Goal: Task Accomplishment & Management: Manage account settings

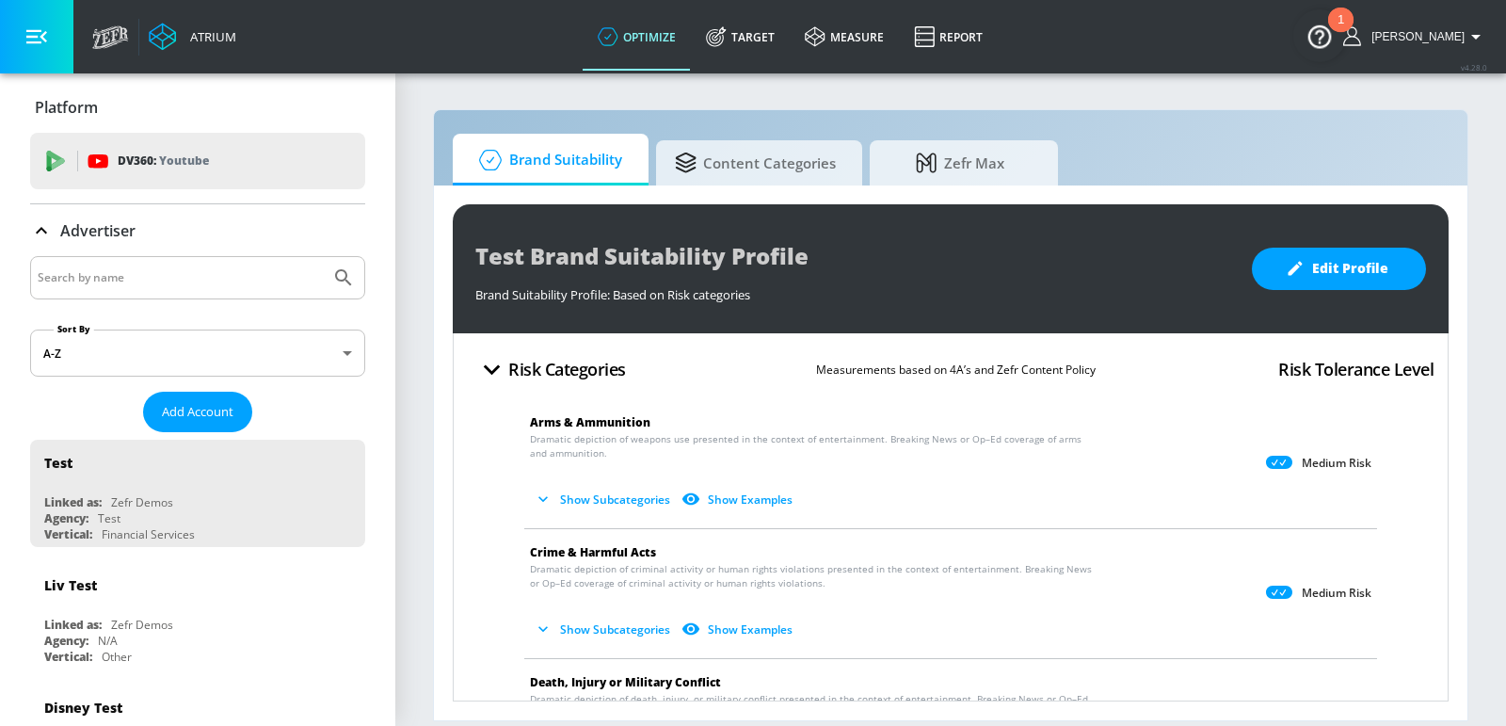
click at [136, 279] on input "Search by name" at bounding box center [180, 277] width 285 height 24
type input "air canada"
click at [323, 257] on button "Submit Search" at bounding box center [343, 277] width 41 height 41
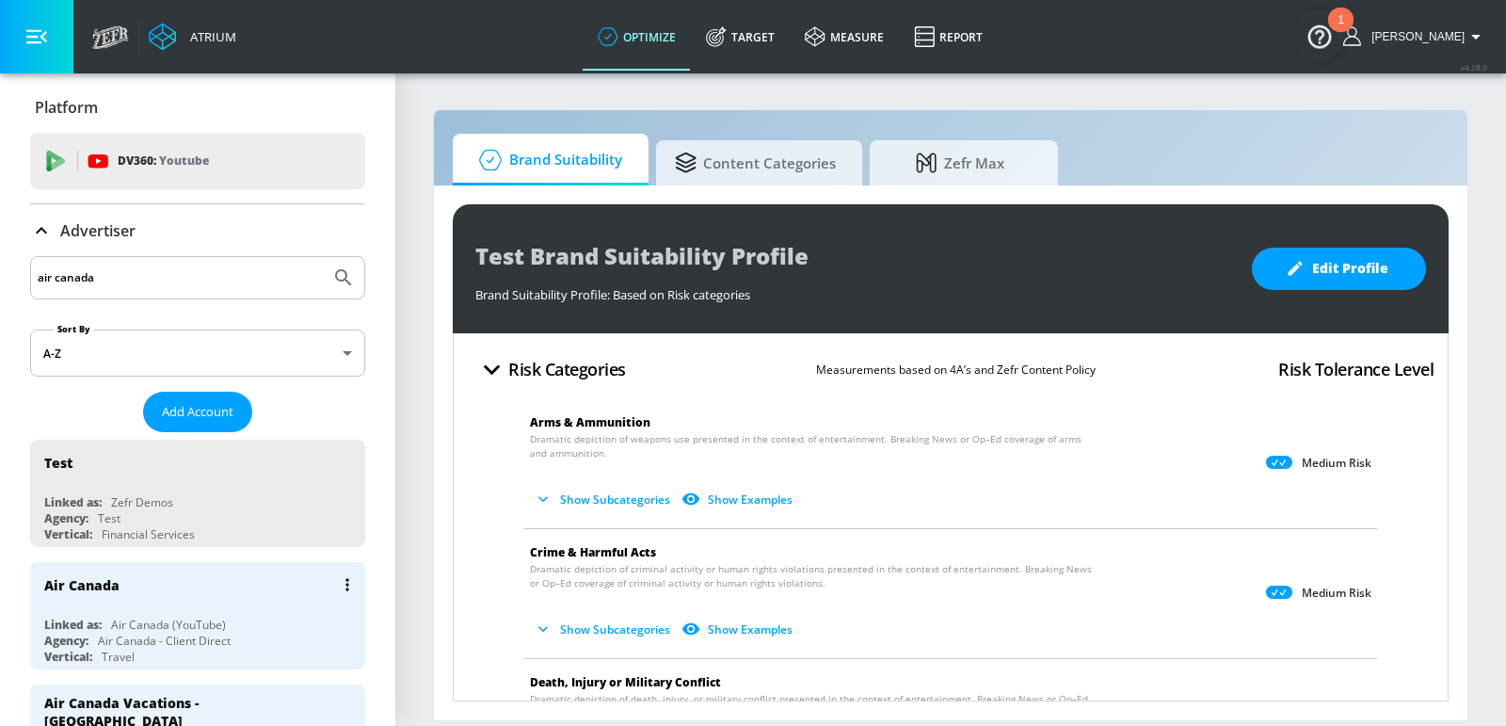
click at [162, 616] on div "Air Canada (YouTube)" at bounding box center [168, 624] width 115 height 16
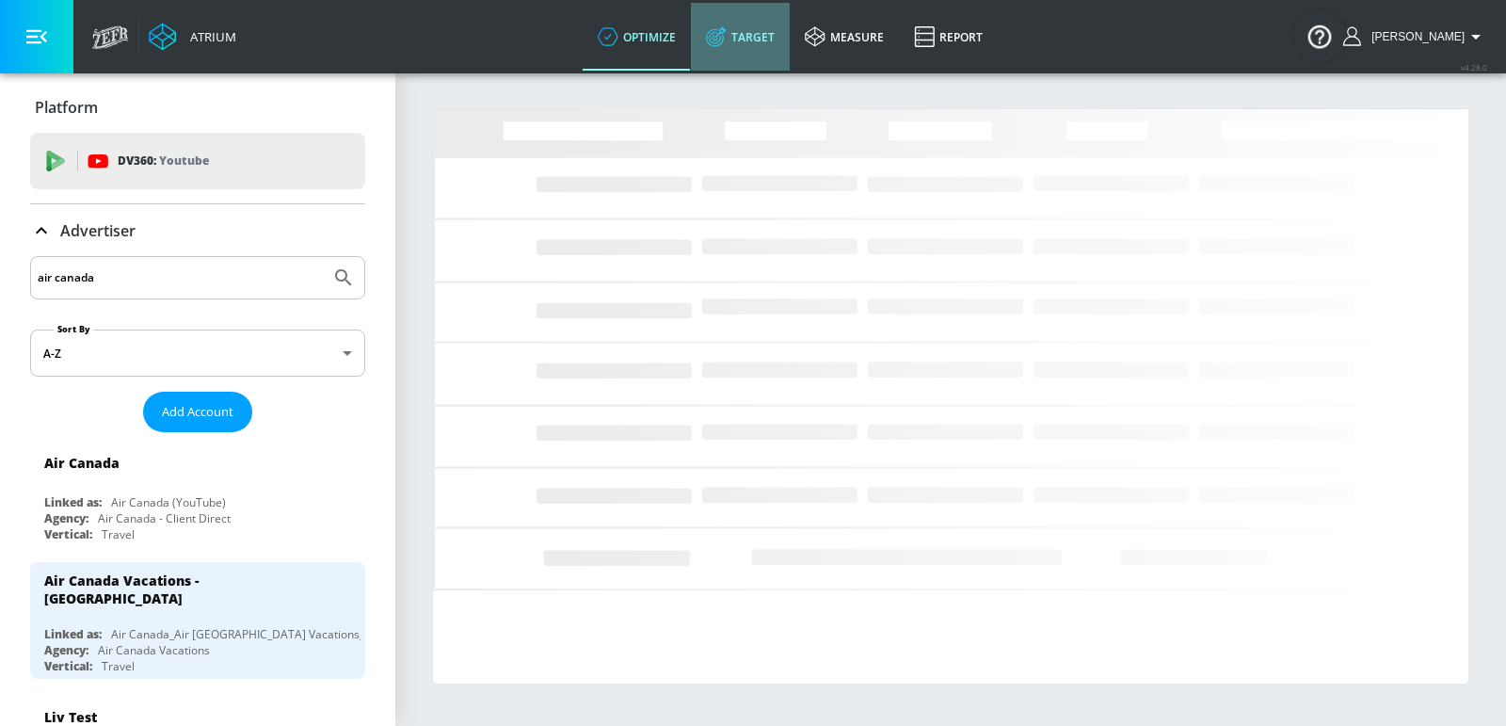
click at [737, 59] on link "Target" at bounding box center [740, 37] width 99 height 68
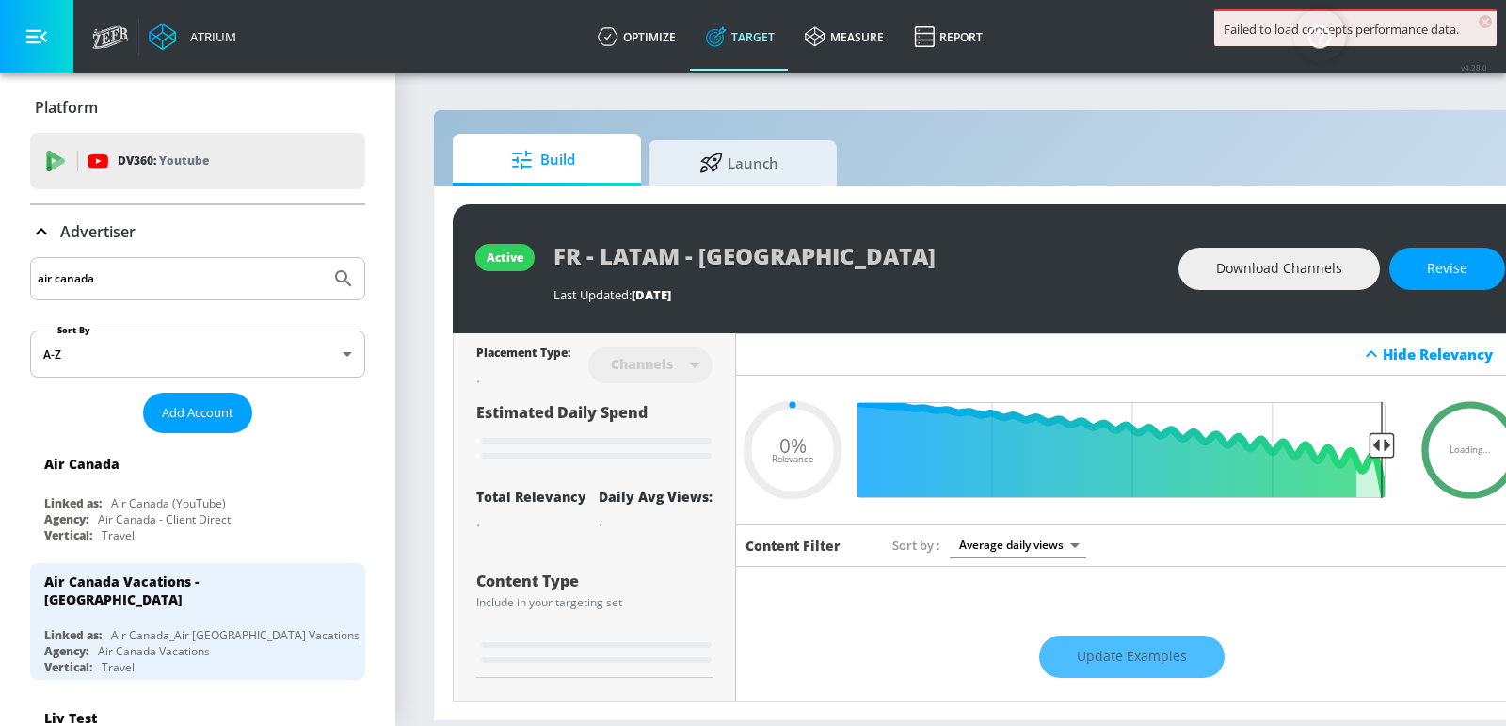
type input "0.05"
click at [747, 191] on div "active FR - LATAM - CT Last Updated: 8 days ago Download Channels Revise Placem…" at bounding box center [990, 452] width 1112 height 535
click at [747, 177] on span "Launch" at bounding box center [738, 159] width 143 height 45
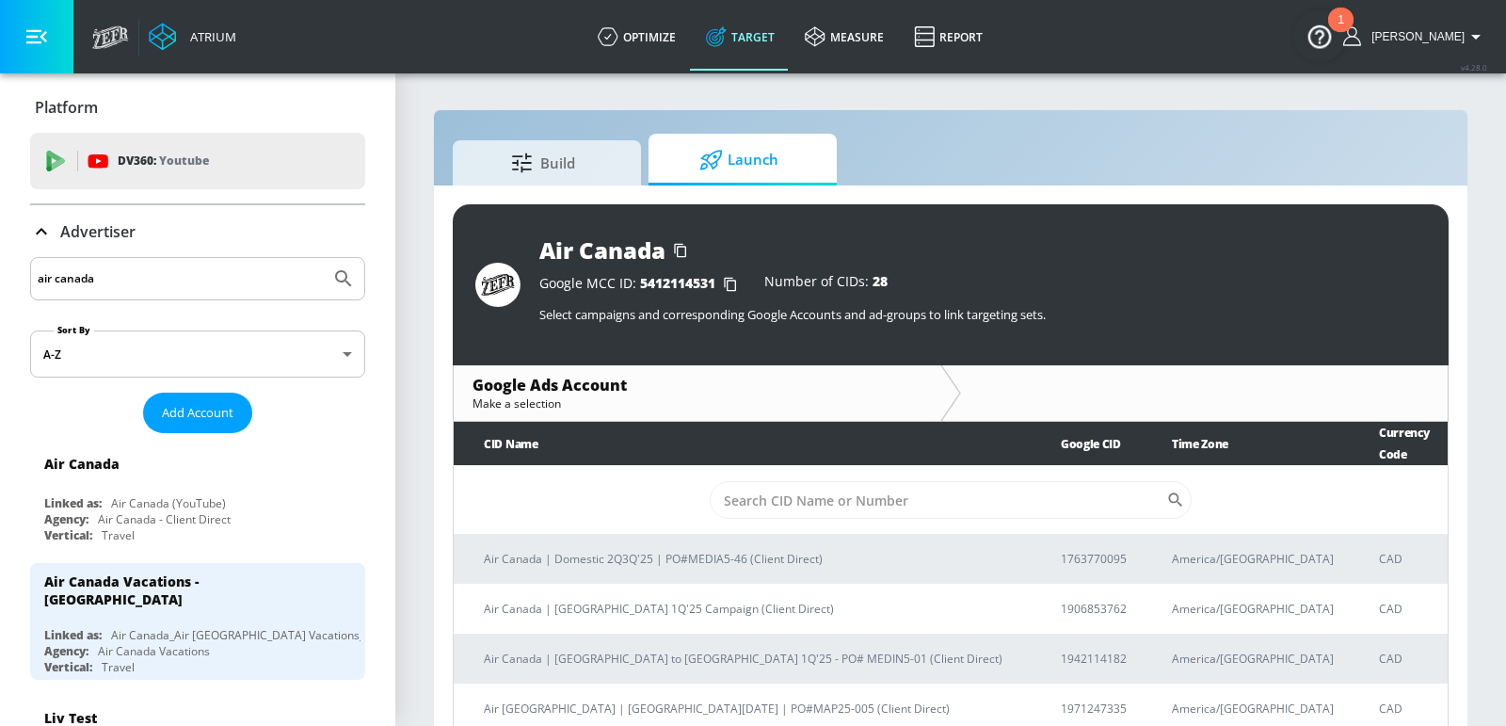
click at [902, 500] on td "​" at bounding box center [951, 500] width 994 height 69
click at [883, 484] on input "Sort By" at bounding box center [938, 500] width 456 height 38
paste input "9280013180"
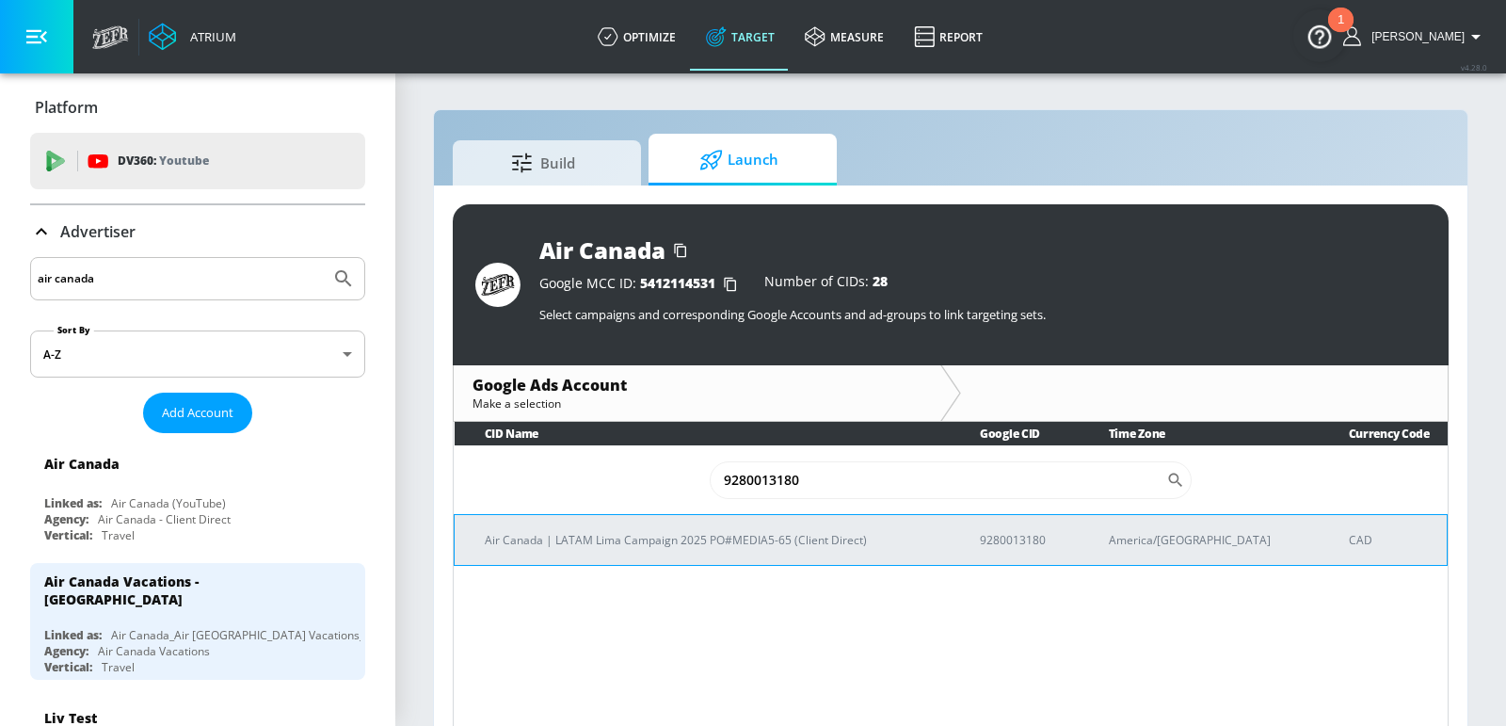
type input "9280013180"
click at [798, 550] on td "Air Canada | LATAM Lima Campaign 2025 PO#MEDIA5-65 (Client Direct)" at bounding box center [703, 539] width 496 height 51
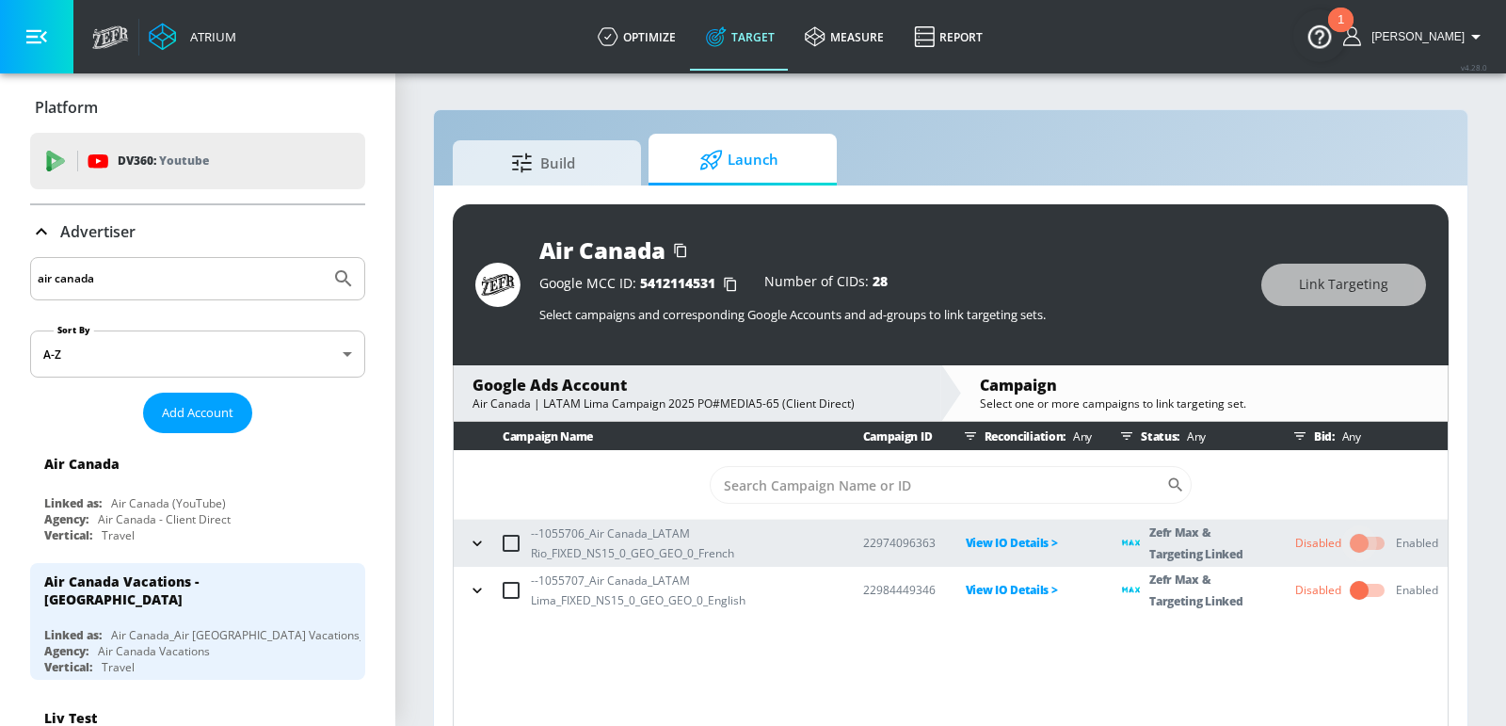
click at [1360, 542] on input "checkbox" at bounding box center [1358, 543] width 107 height 36
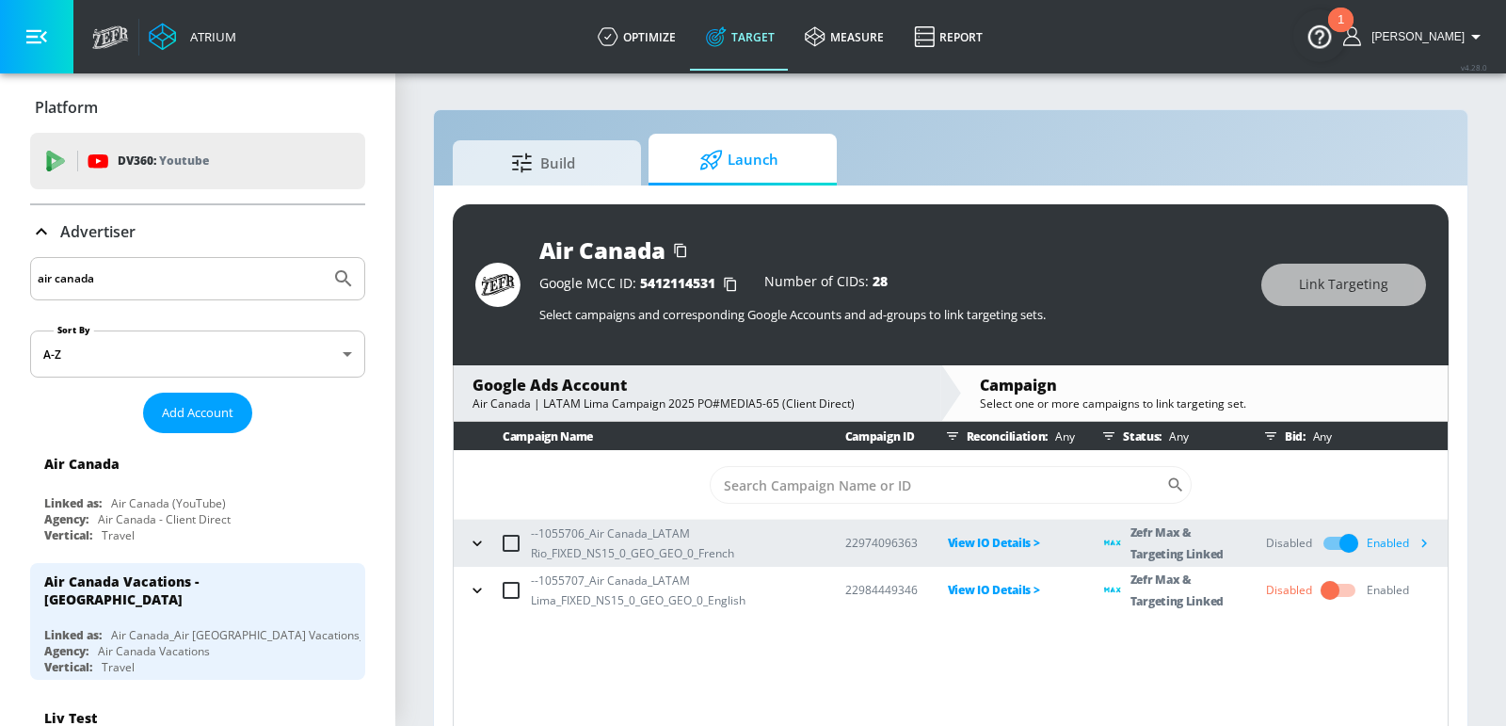
click at [1337, 595] on input "checkbox" at bounding box center [1329, 590] width 107 height 36
click at [1430, 546] on icon "button" at bounding box center [1424, 543] width 20 height 20
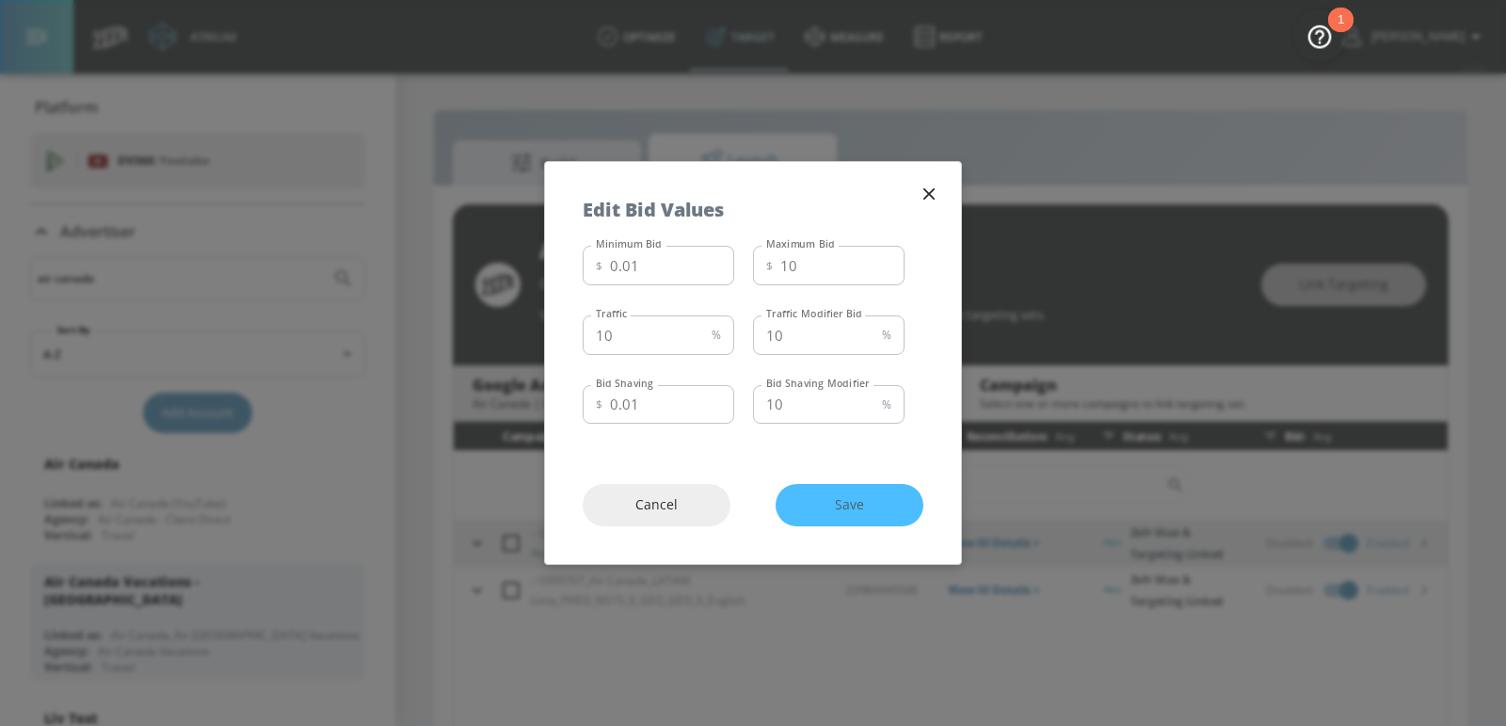
click at [938, 201] on icon "button" at bounding box center [929, 194] width 21 height 21
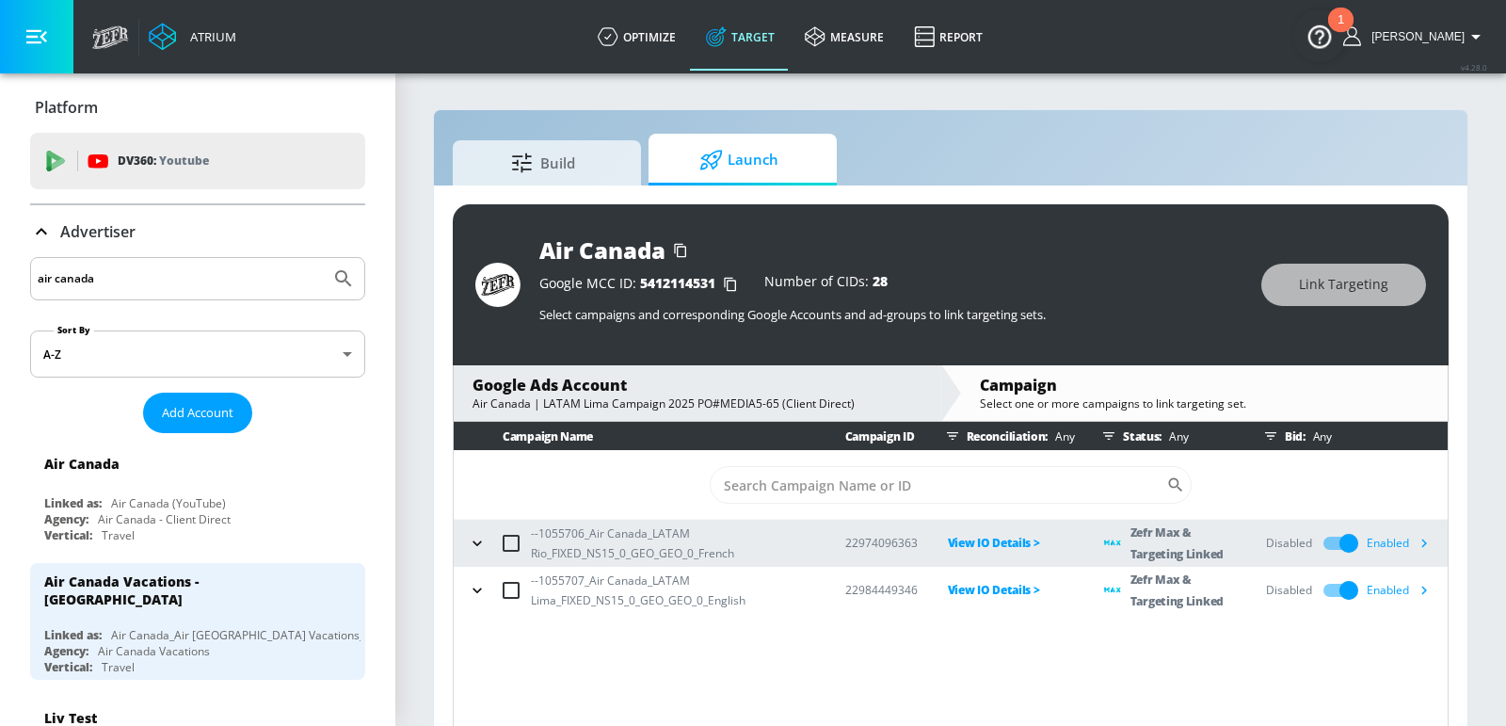
click at [1427, 542] on icon "button" at bounding box center [1425, 543] width 6 height 8
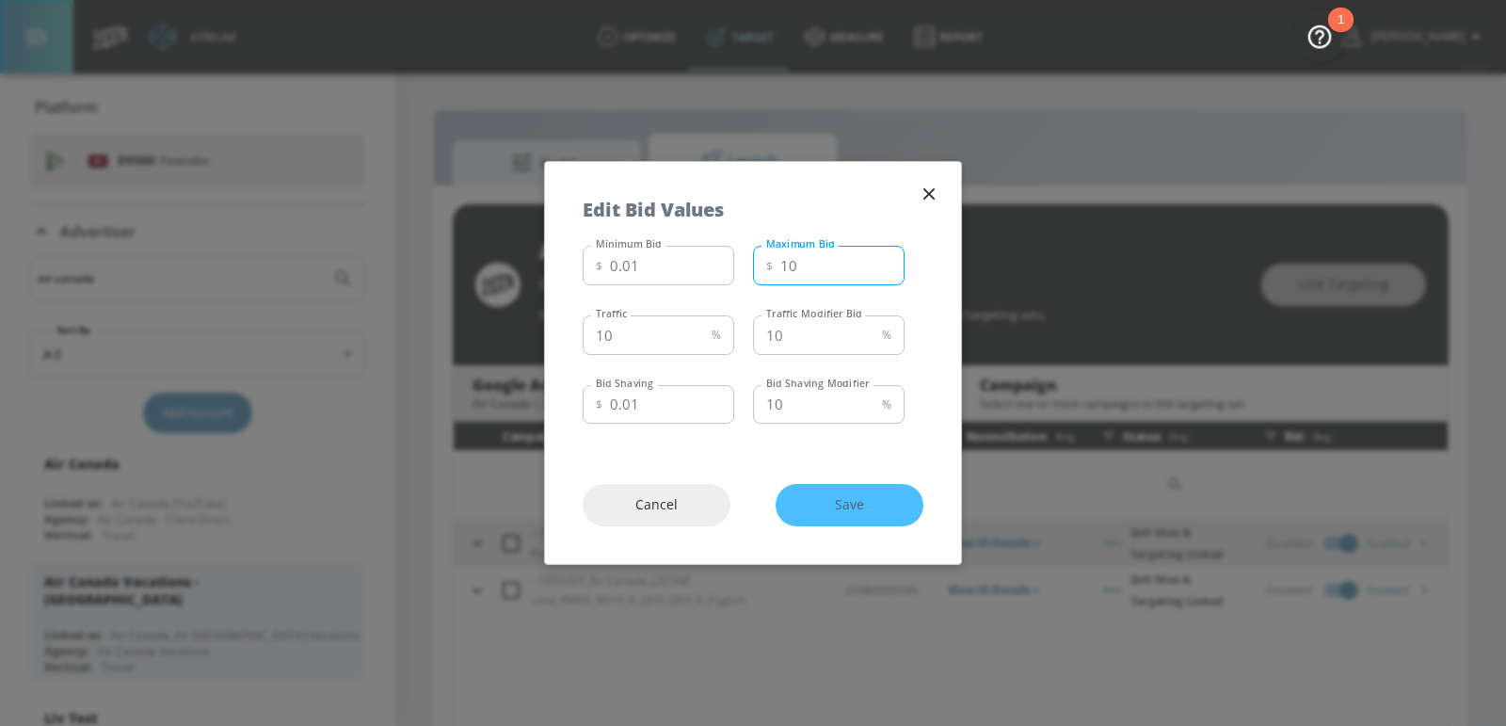
click at [828, 275] on input "10" at bounding box center [842, 266] width 124 height 40
click at [880, 273] on input "9" at bounding box center [842, 266] width 124 height 40
click at [880, 273] on input "8" at bounding box center [842, 266] width 124 height 40
click at [880, 273] on input "7" at bounding box center [842, 266] width 124 height 40
click at [880, 273] on input "6" at bounding box center [842, 266] width 124 height 40
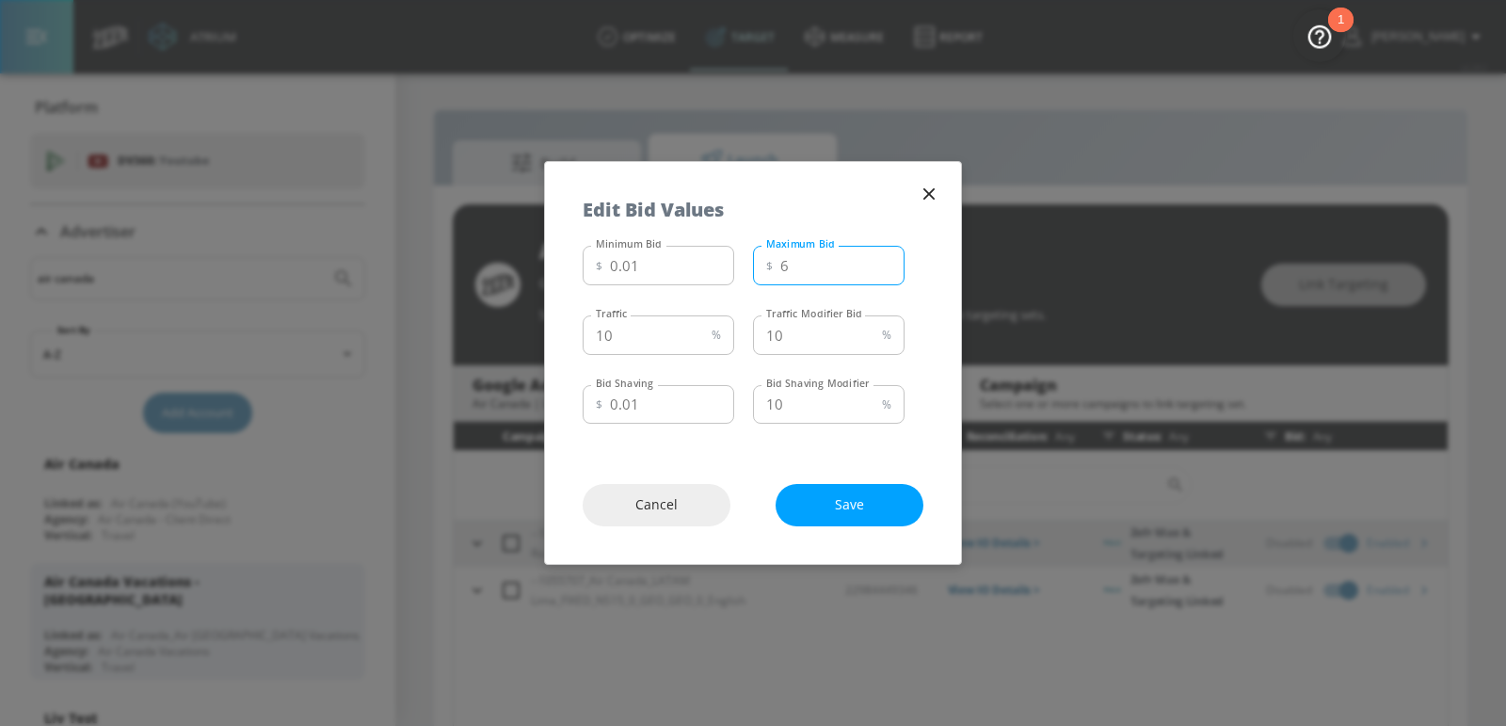
click at [880, 273] on input "5" at bounding box center [842, 266] width 124 height 40
click at [880, 273] on input "4" at bounding box center [842, 266] width 124 height 40
type input "3"
click at [880, 273] on input "3" at bounding box center [842, 266] width 124 height 40
click at [851, 510] on span "Save" at bounding box center [849, 505] width 72 height 24
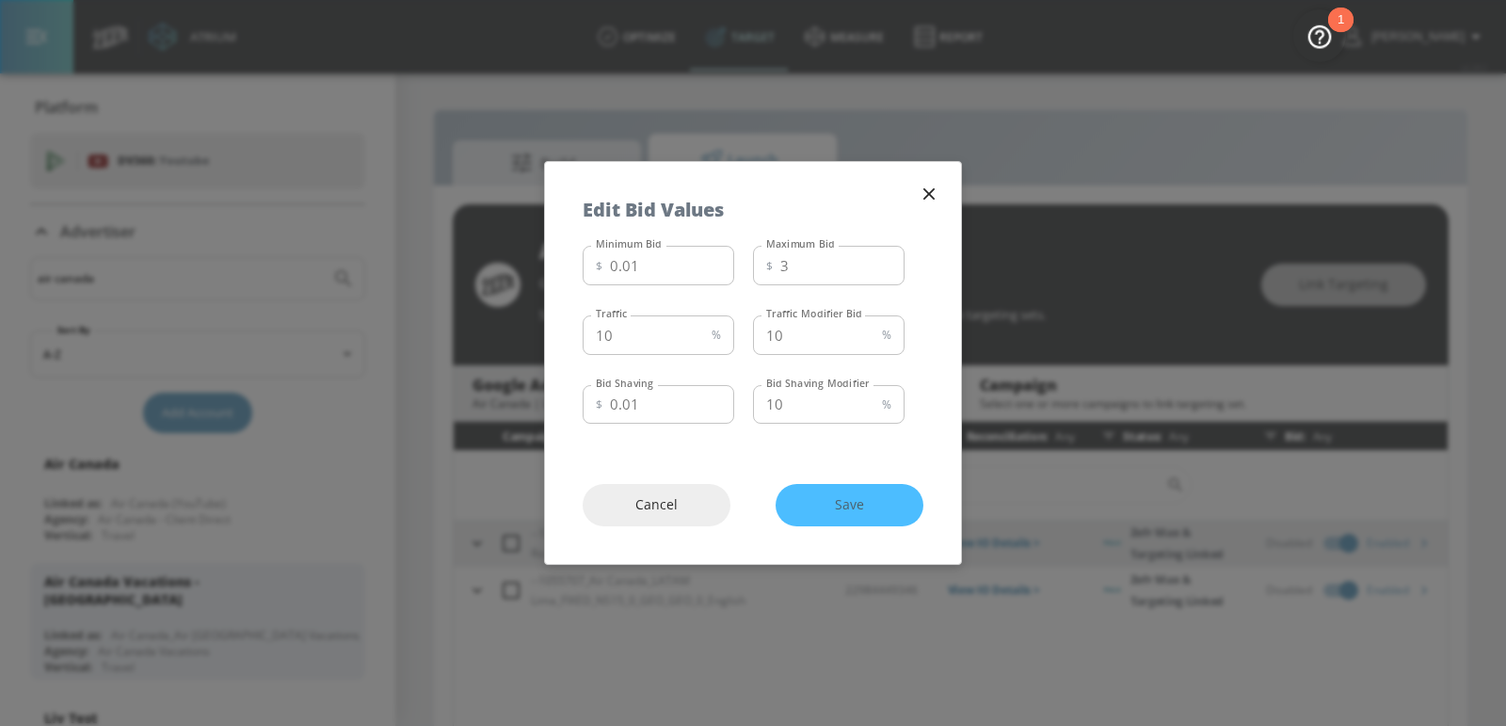
click at [932, 194] on icon "button" at bounding box center [929, 194] width 21 height 21
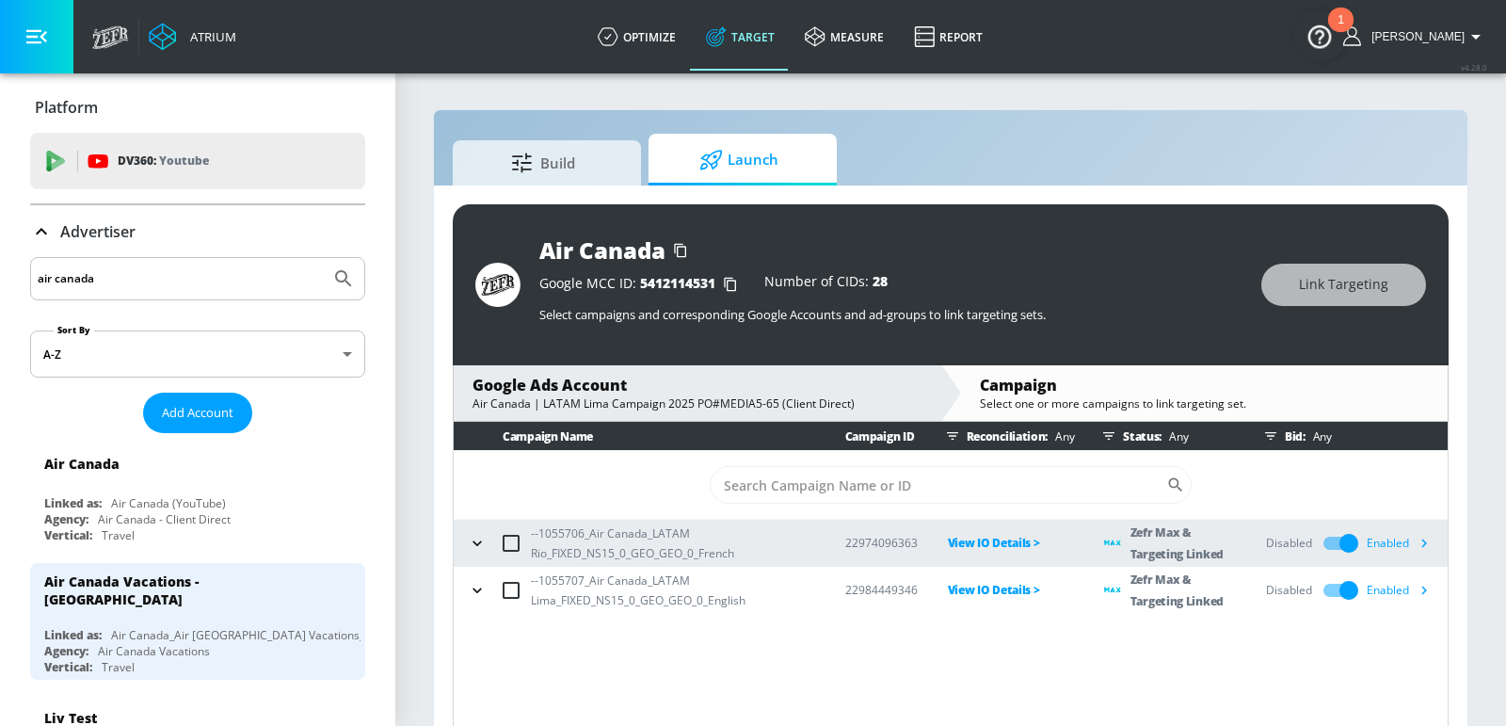
click at [921, 193] on div "Air Canada Google MCC ID: 5412114531 Number of CIDs: 28 Select campaigns and co…" at bounding box center [950, 468] width 1033 height 567
click at [1422, 589] on icon "button" at bounding box center [1424, 590] width 20 height 20
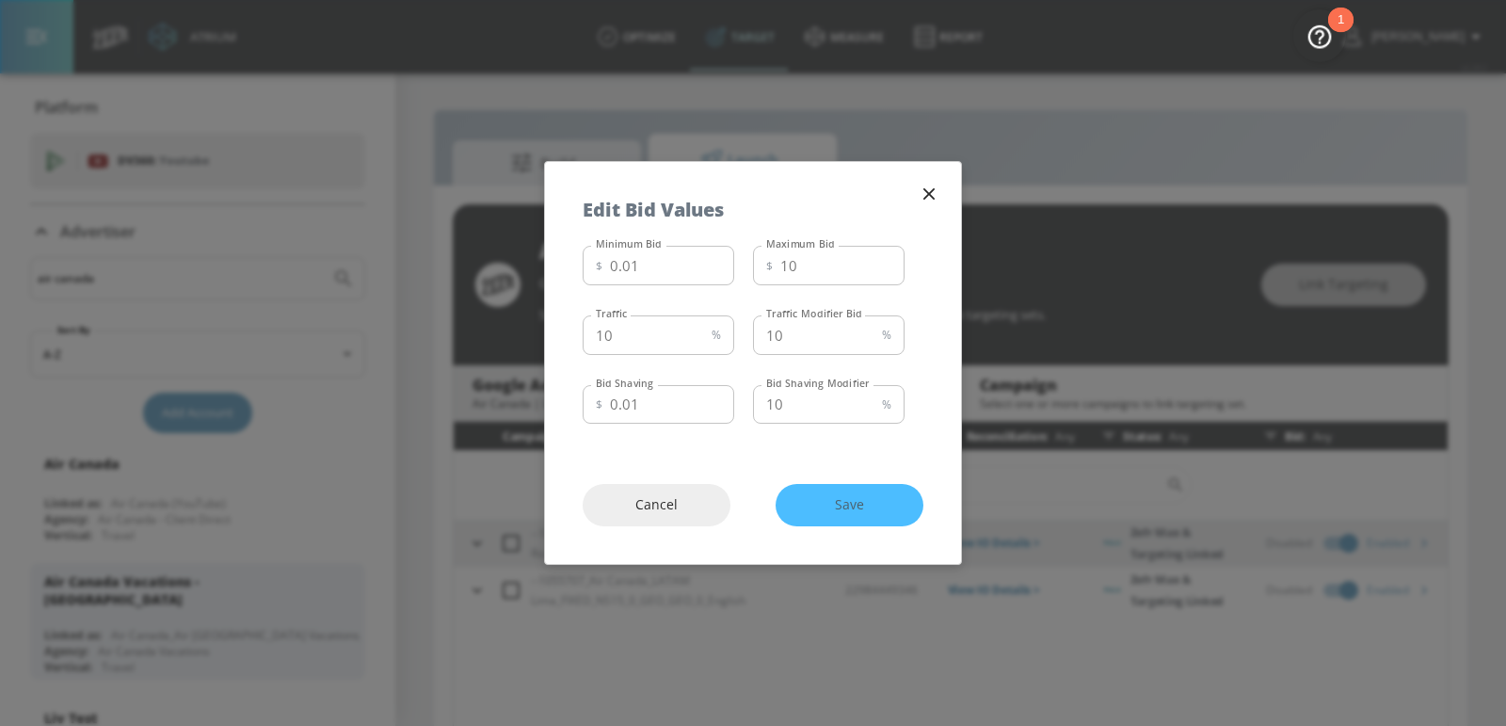
click at [935, 196] on icon "button" at bounding box center [929, 194] width 21 height 21
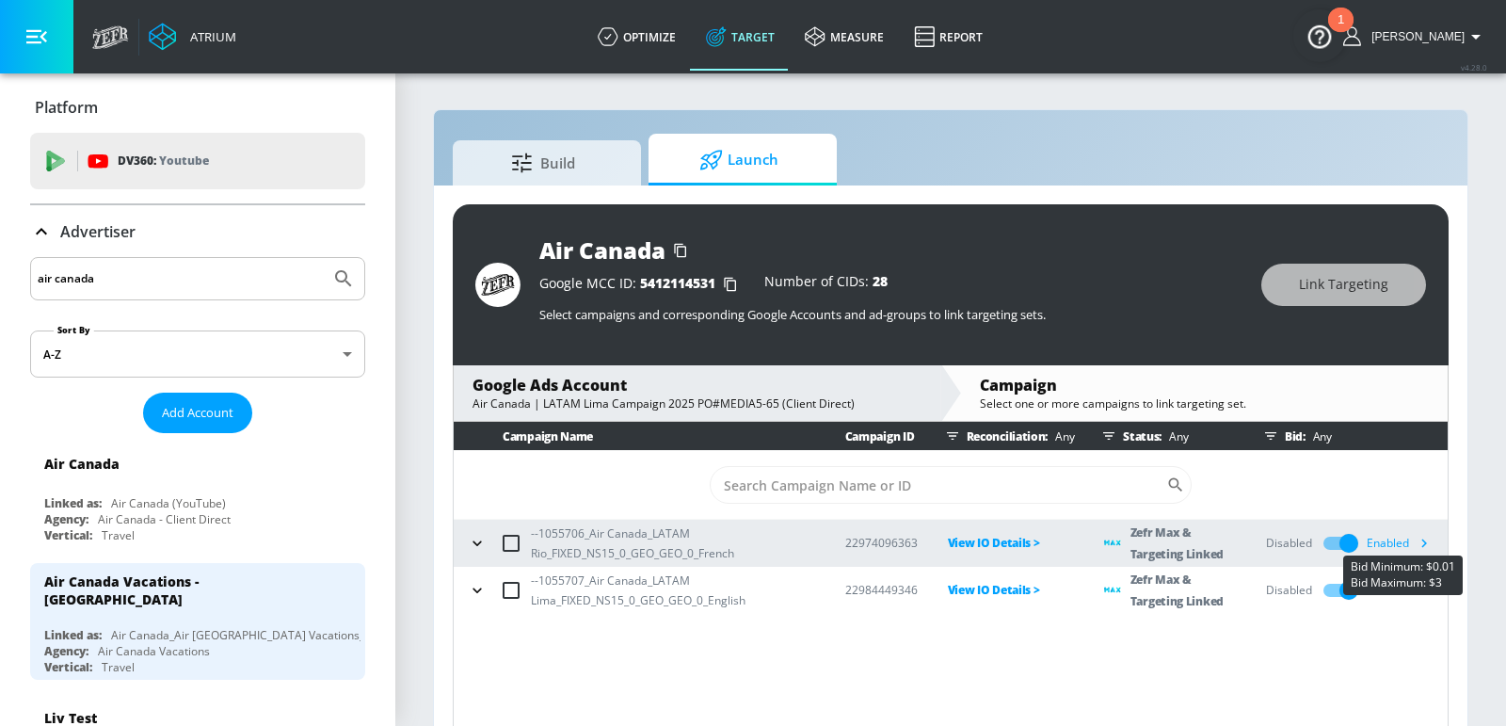
click at [1418, 540] on icon "button" at bounding box center [1424, 543] width 20 height 20
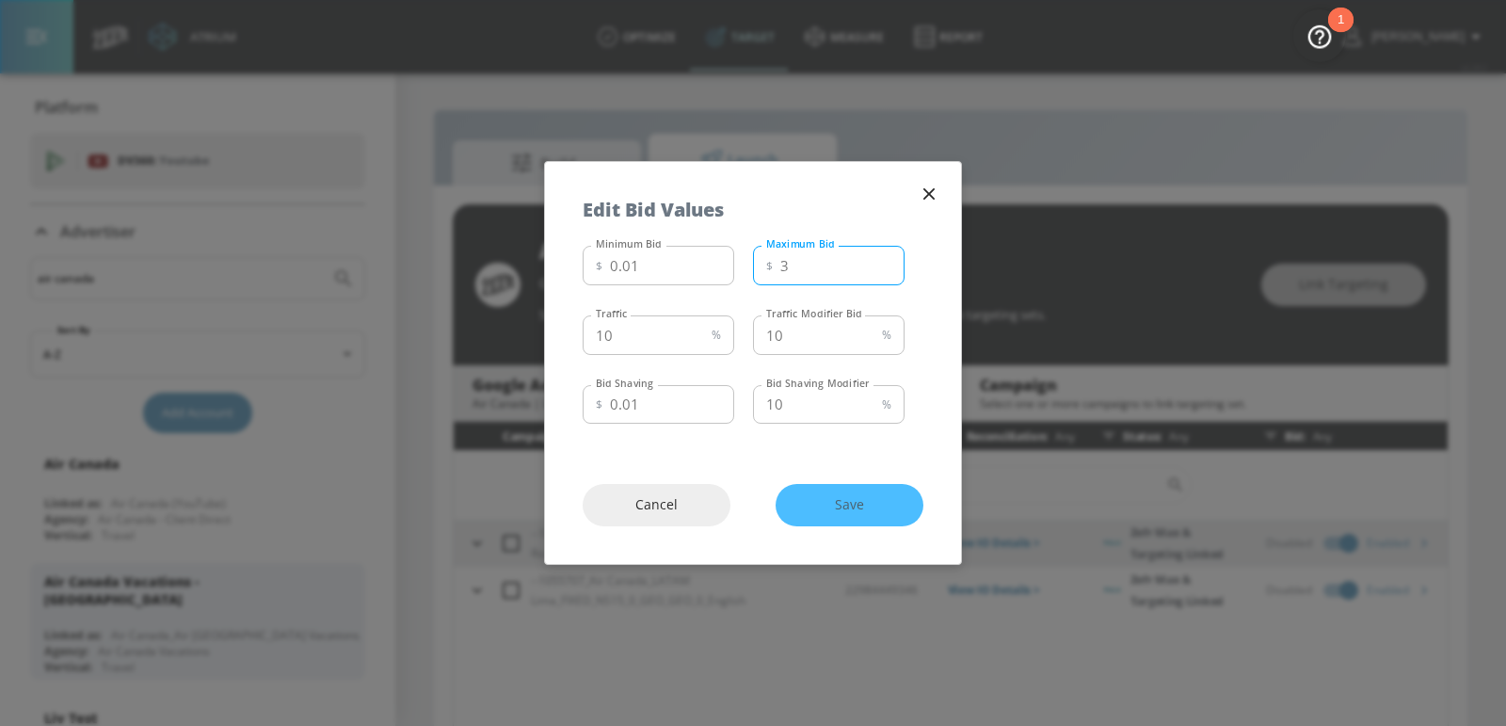
click at [864, 273] on input "3" at bounding box center [842, 266] width 124 height 40
click at [884, 263] on input "4" at bounding box center [842, 266] width 124 height 40
click at [870, 508] on span "Save" at bounding box center [849, 505] width 72 height 24
type input "3"
click at [882, 272] on input "3" at bounding box center [842, 266] width 124 height 40
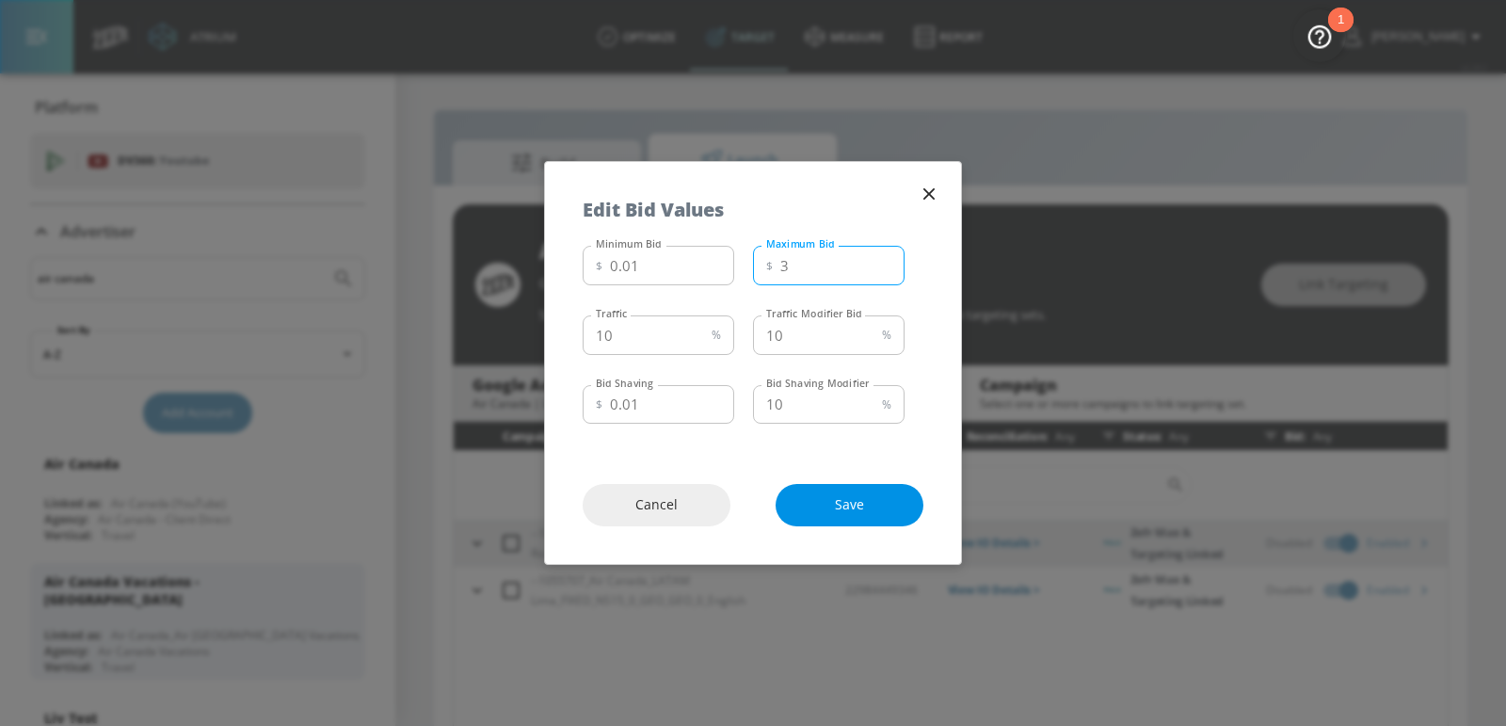
click at [838, 508] on span "Save" at bounding box center [849, 505] width 72 height 24
click at [930, 188] on icon "button" at bounding box center [929, 194] width 21 height 21
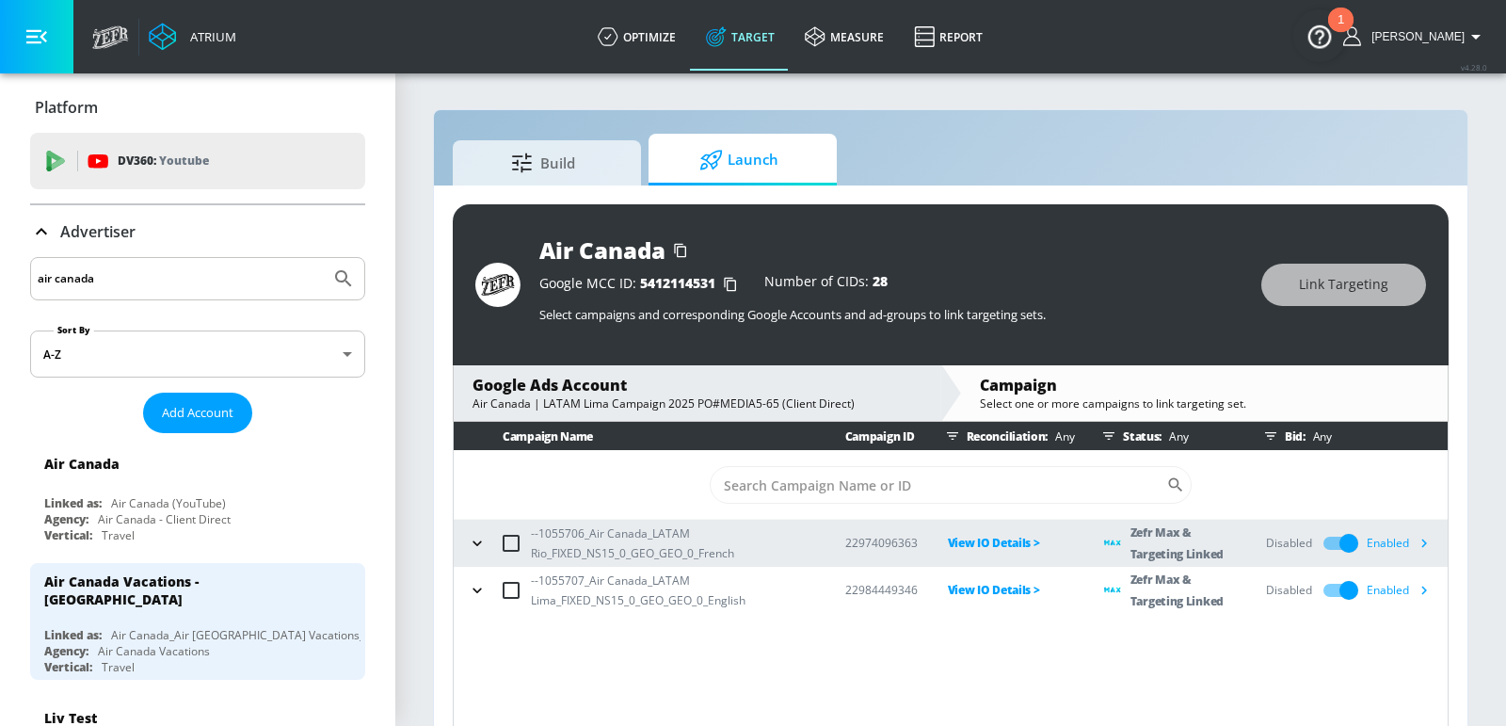
click at [663, 389] on div "Google Ads Account" at bounding box center [696, 385] width 449 height 21
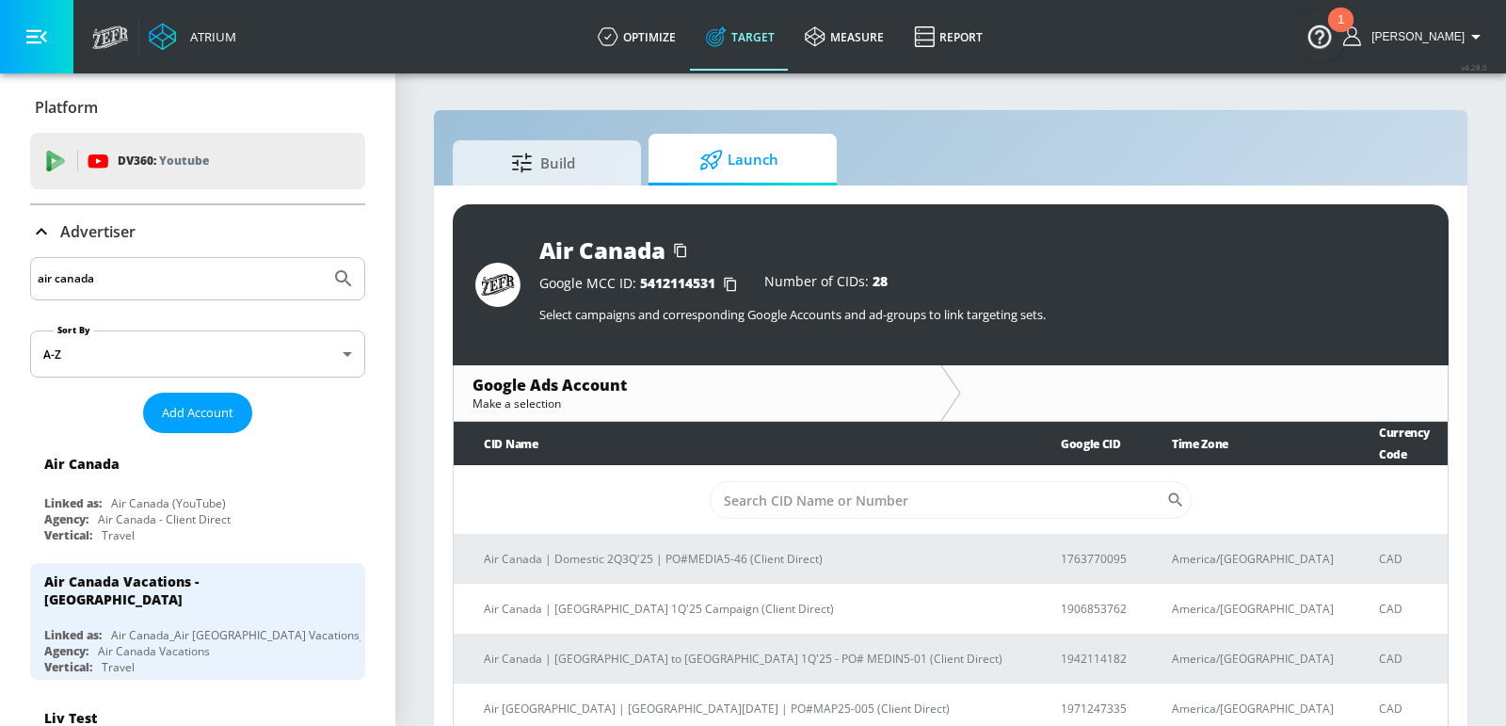
click at [792, 466] on td "​" at bounding box center [951, 500] width 994 height 69
click at [799, 481] on input "Sort By" at bounding box center [938, 500] width 456 height 38
paste input "9280013180"
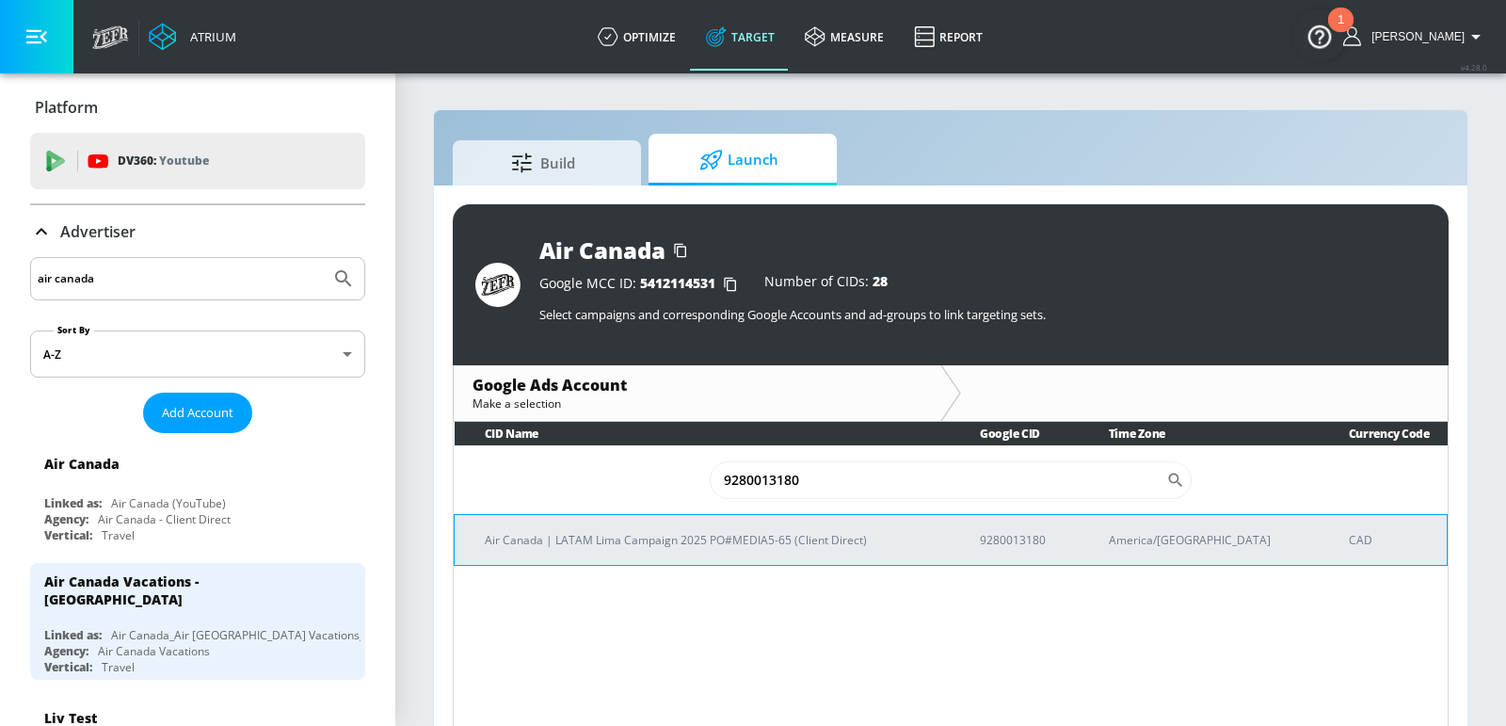
type input "9280013180"
click at [1344, 558] on td "CAD" at bounding box center [1383, 539] width 129 height 51
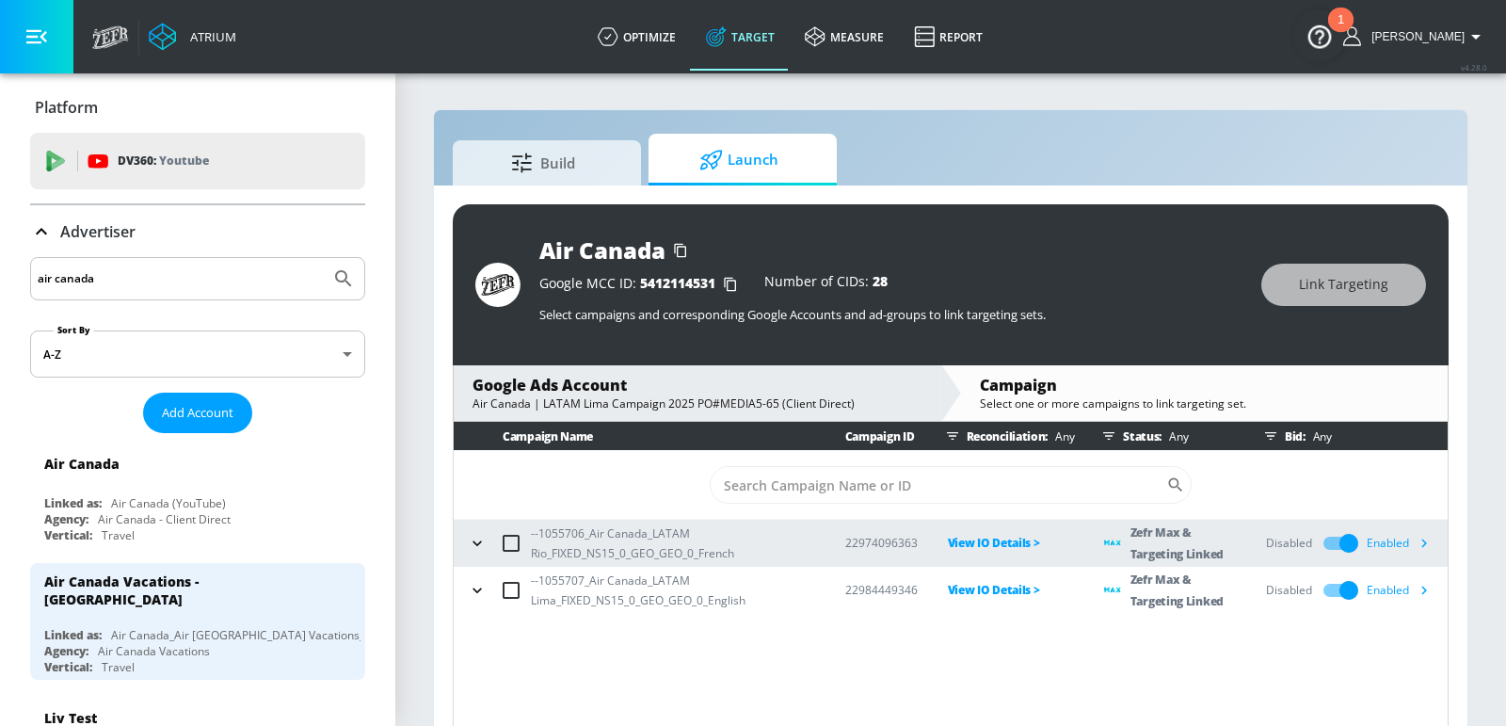
click at [1427, 541] on icon "button" at bounding box center [1425, 543] width 6 height 8
click at [1425, 585] on icon "button" at bounding box center [1424, 590] width 20 height 20
click at [1438, 592] on button "button" at bounding box center [1424, 590] width 28 height 28
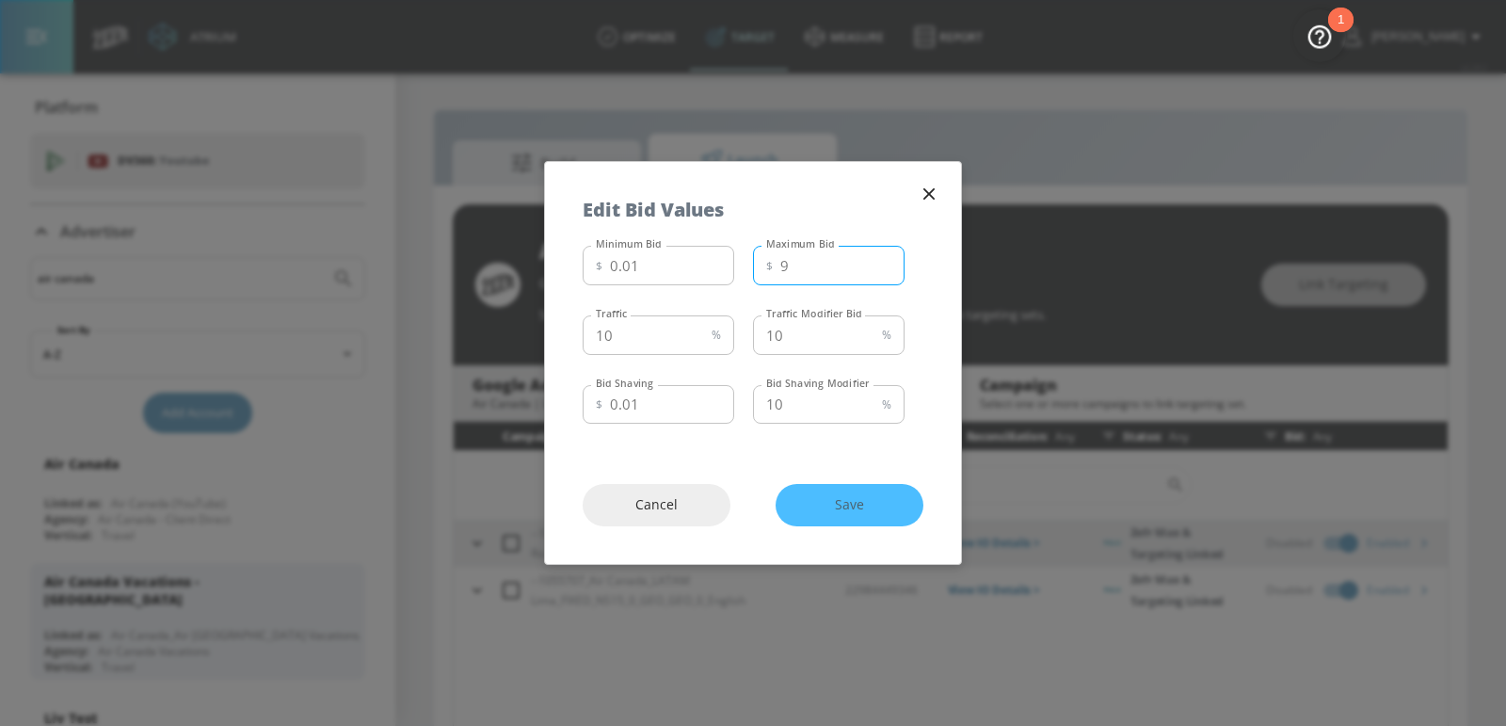
click at [883, 271] on input "9" at bounding box center [842, 266] width 124 height 40
click at [883, 271] on input "8" at bounding box center [842, 266] width 124 height 40
click at [883, 271] on input "7" at bounding box center [842, 266] width 124 height 40
click at [883, 271] on input "6" at bounding box center [842, 266] width 124 height 40
click at [883, 271] on input "5" at bounding box center [842, 266] width 124 height 40
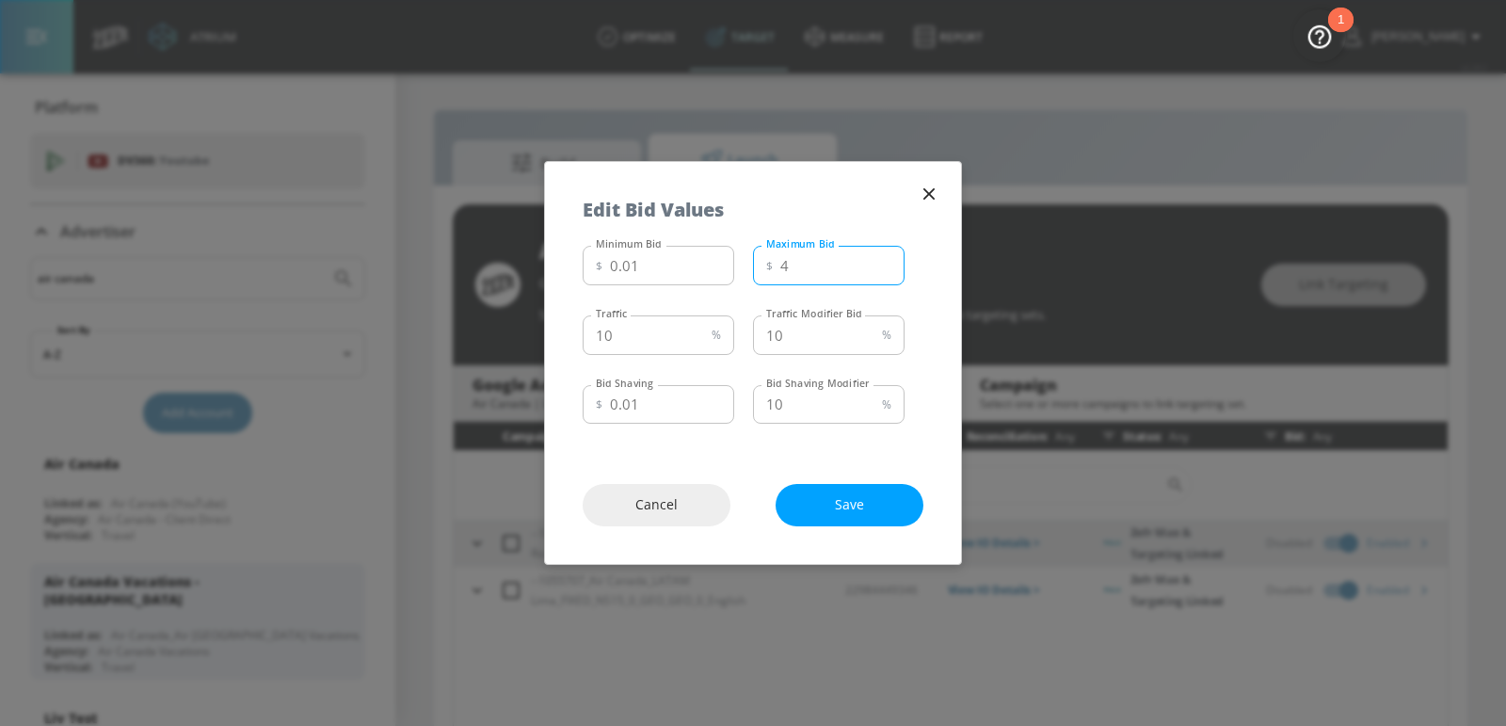
click at [883, 271] on input "4" at bounding box center [842, 266] width 124 height 40
click at [883, 271] on input "3" at bounding box center [842, 266] width 124 height 40
type input "2"
click at [883, 271] on input "2" at bounding box center [842, 266] width 124 height 40
click at [871, 330] on input "11" at bounding box center [813, 335] width 121 height 40
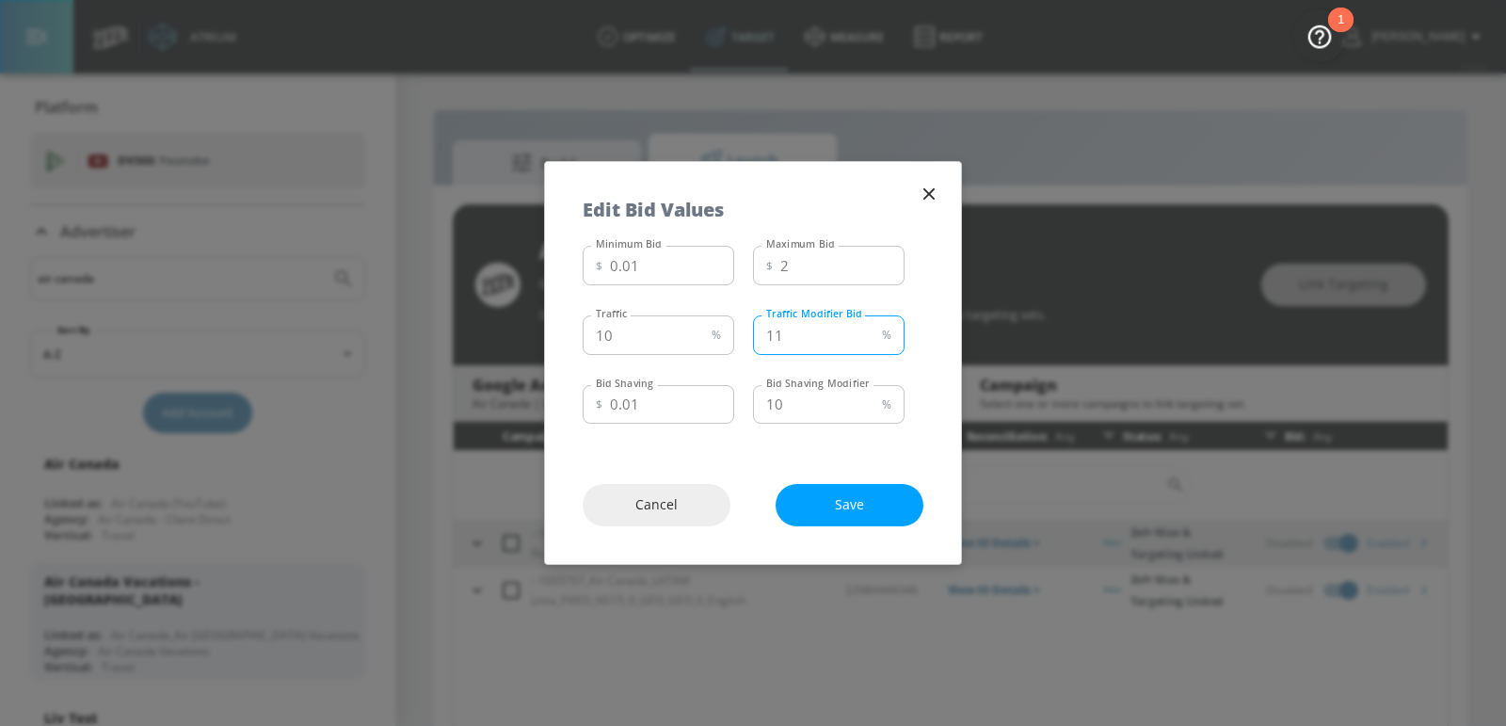
click at [871, 330] on input "12" at bounding box center [813, 335] width 121 height 40
click at [871, 330] on input "13" at bounding box center [813, 335] width 121 height 40
click at [871, 330] on input "14" at bounding box center [813, 335] width 121 height 40
click at [869, 345] on input "14" at bounding box center [813, 335] width 121 height 40
click at [868, 340] on input "13" at bounding box center [813, 335] width 121 height 40
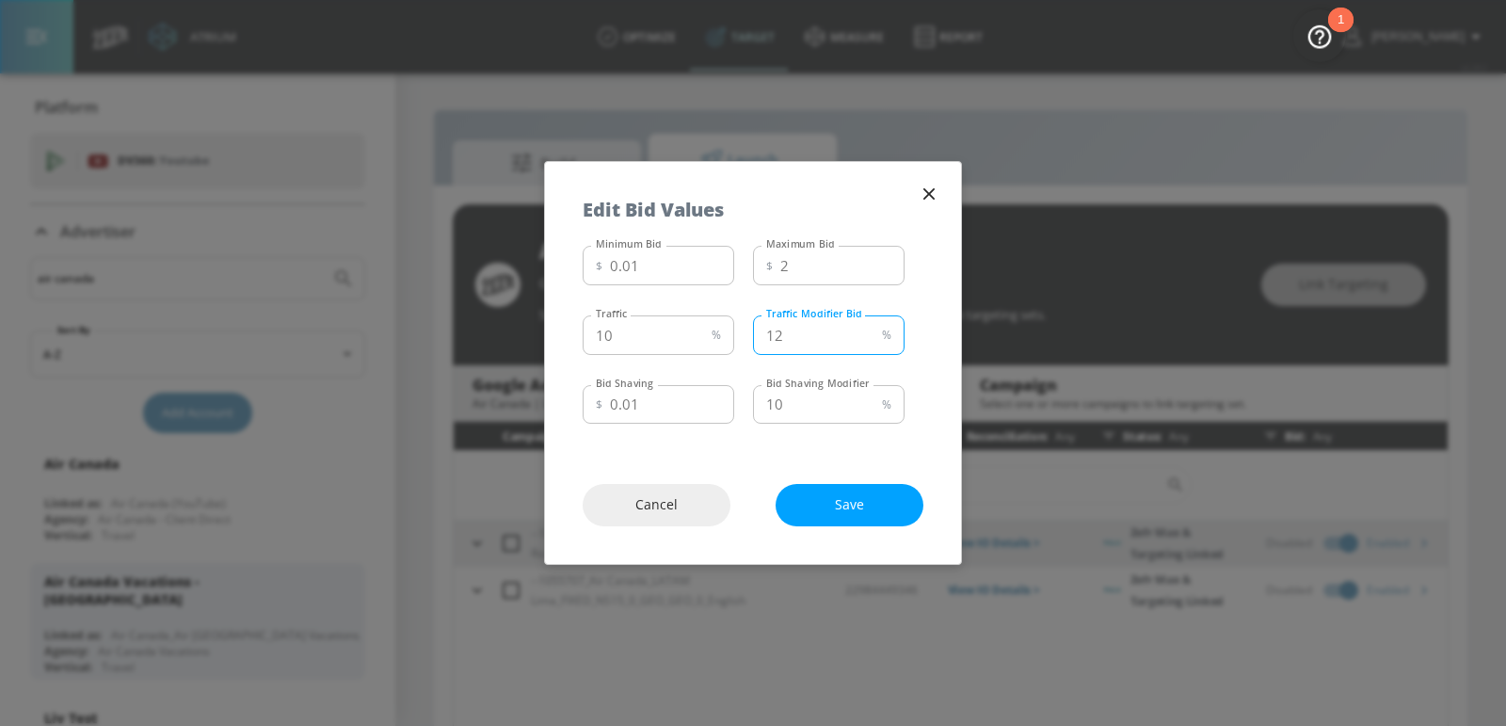
type input "12"
click at [868, 340] on input "12" at bounding box center [813, 335] width 121 height 40
click at [865, 504] on span "Save" at bounding box center [849, 505] width 72 height 24
click at [923, 194] on icon "button" at bounding box center [929, 194] width 21 height 21
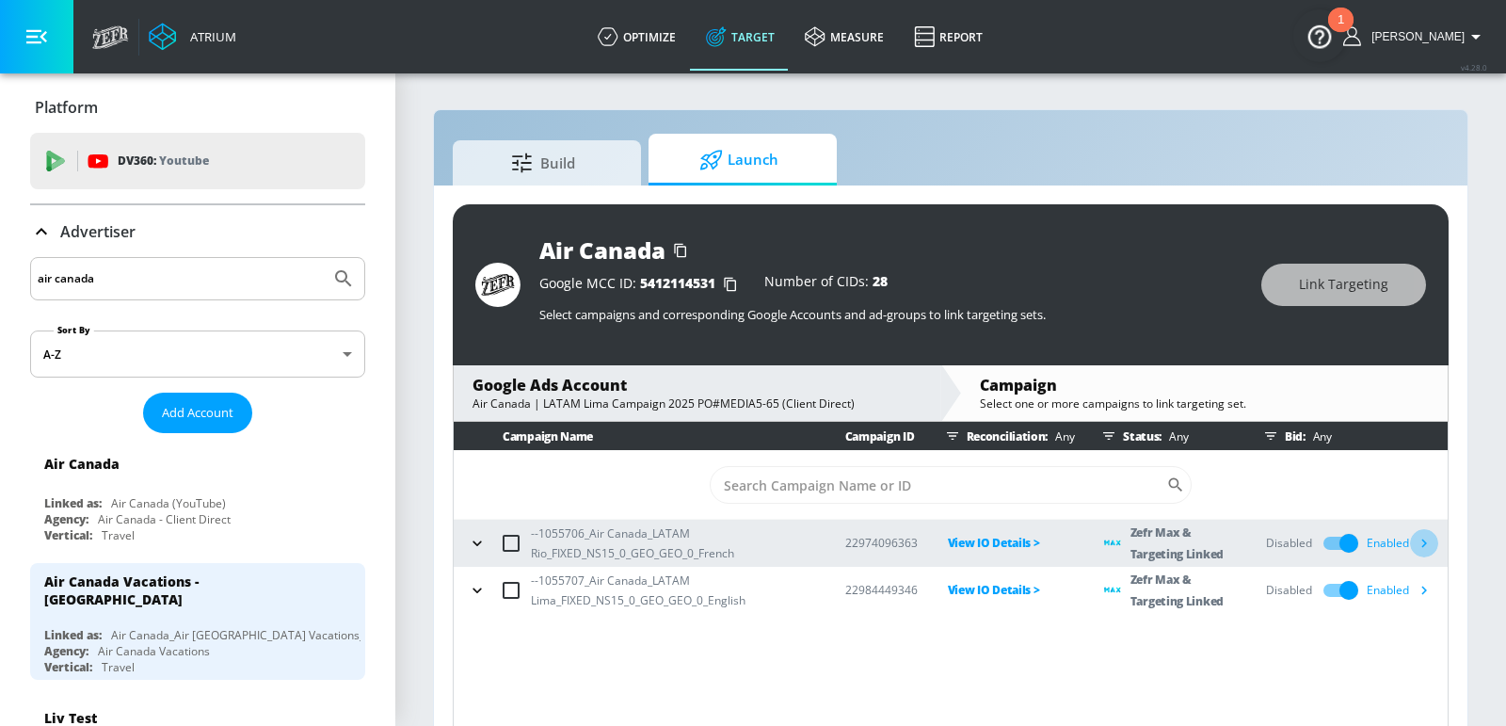
click at [1426, 542] on icon "button" at bounding box center [1425, 543] width 6 height 8
click at [1427, 594] on icon "button" at bounding box center [1424, 590] width 20 height 20
click at [754, 387] on div "Google Ads Account" at bounding box center [696, 385] width 449 height 21
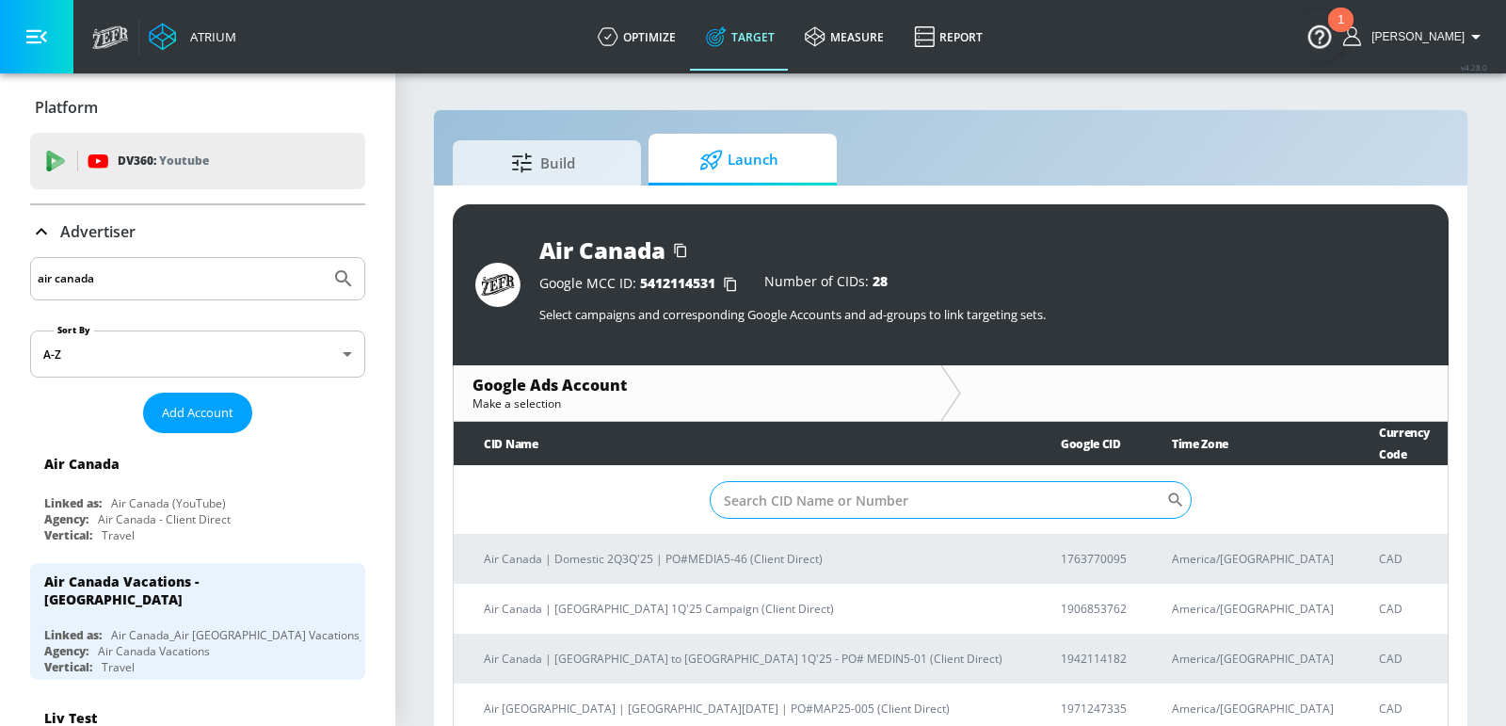
click at [810, 483] on input "Sort By" at bounding box center [938, 500] width 456 height 38
paste input "2021609507"
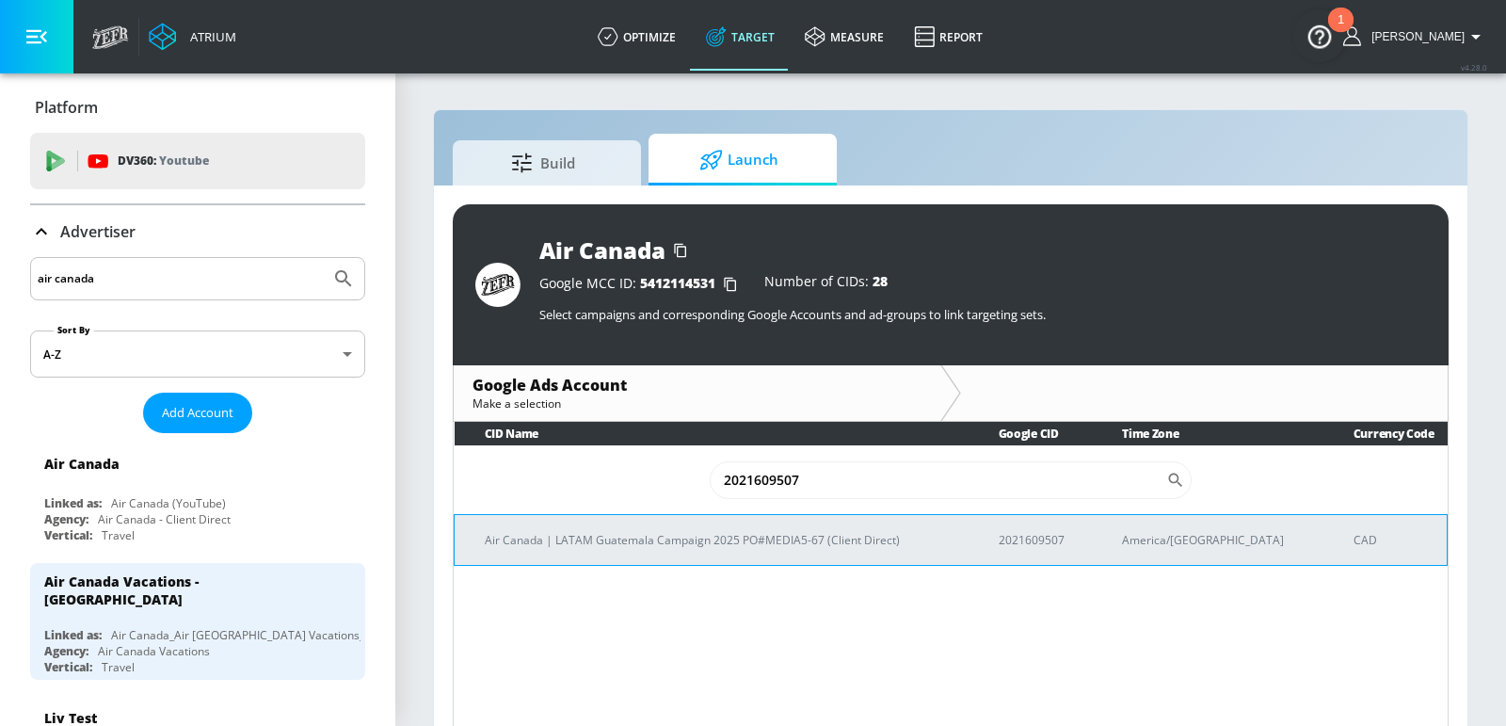
type input "2021609507"
click at [786, 530] on p "Air Canada | LATAM Guatemala Campaign 2025 PO#MEDIA5-67 (Client Direct)" at bounding box center [719, 540] width 469 height 20
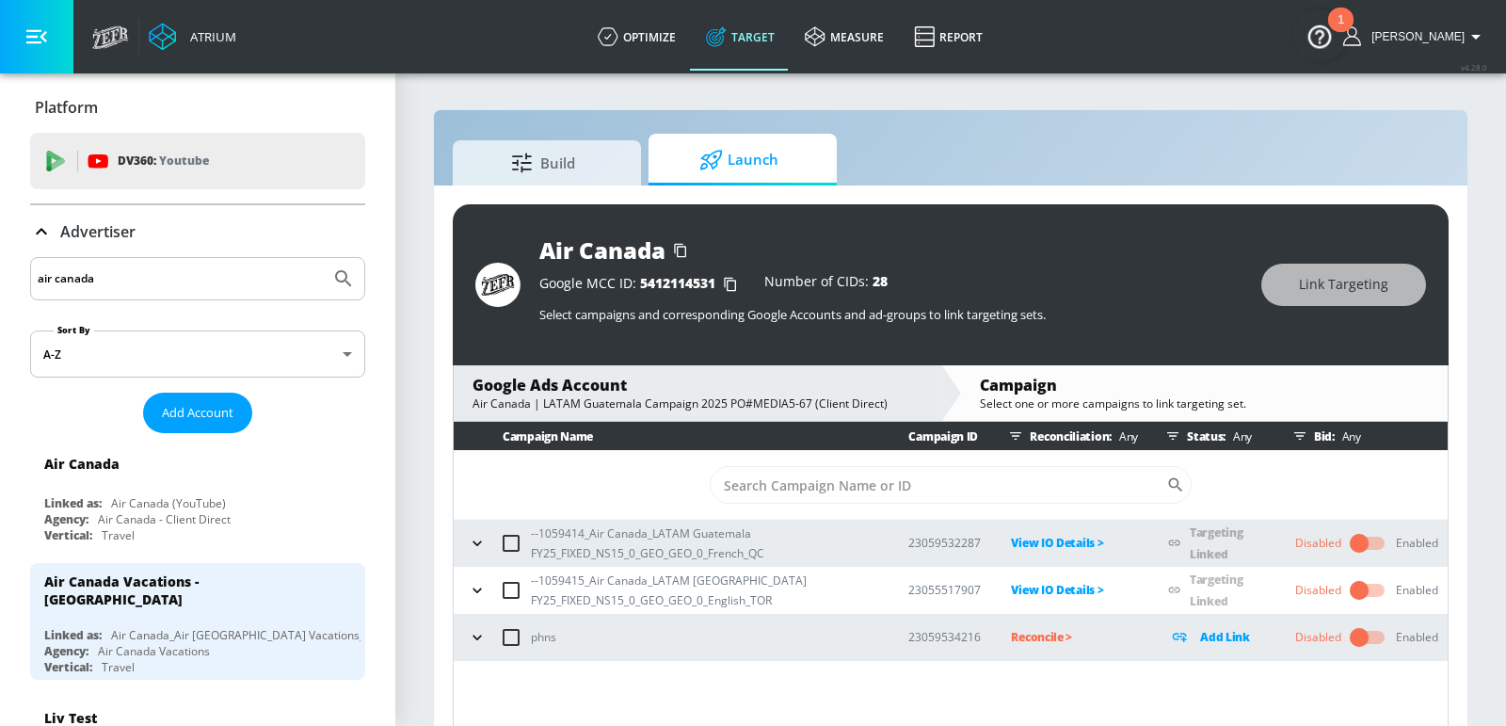
click at [1360, 543] on input "checkbox" at bounding box center [1358, 543] width 107 height 36
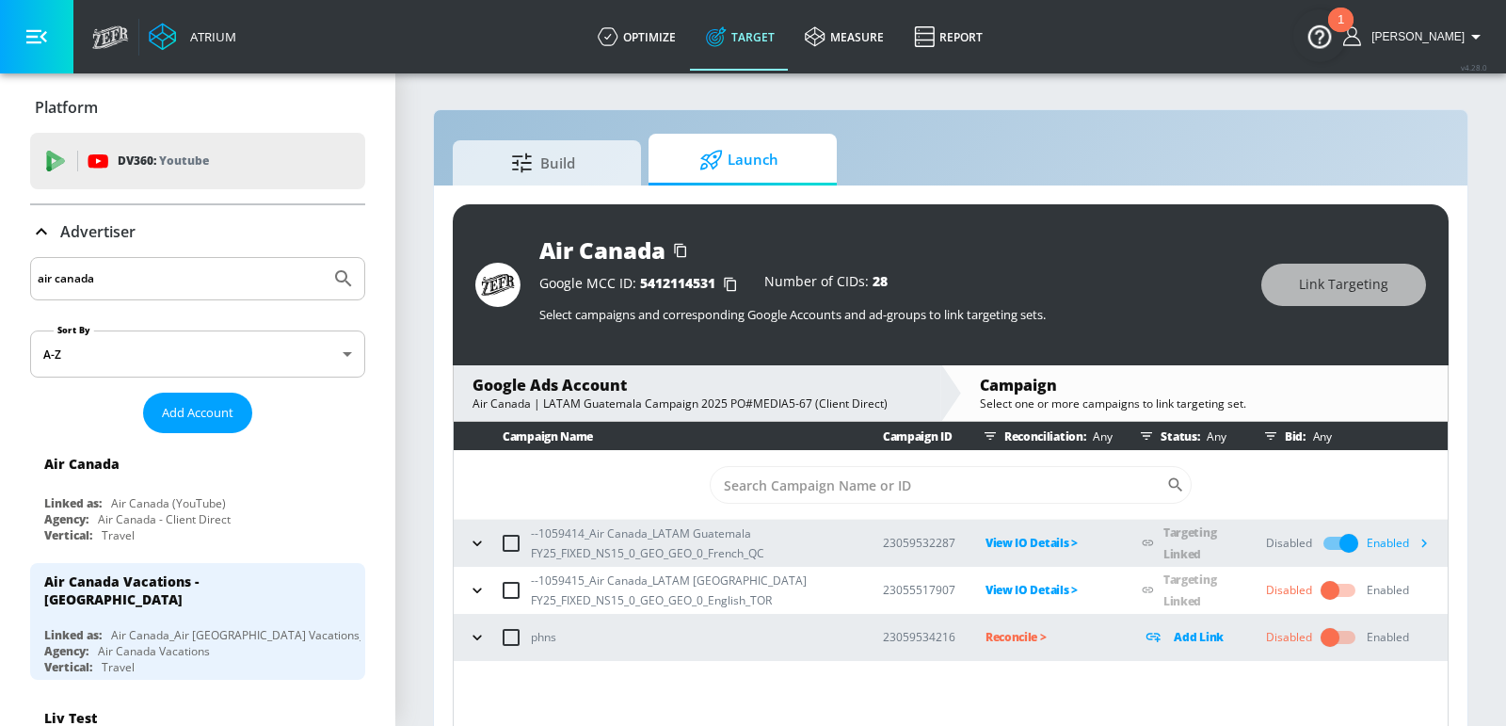
click at [1336, 590] on input "checkbox" at bounding box center [1329, 590] width 107 height 36
click at [1422, 548] on icon "button" at bounding box center [1424, 543] width 20 height 20
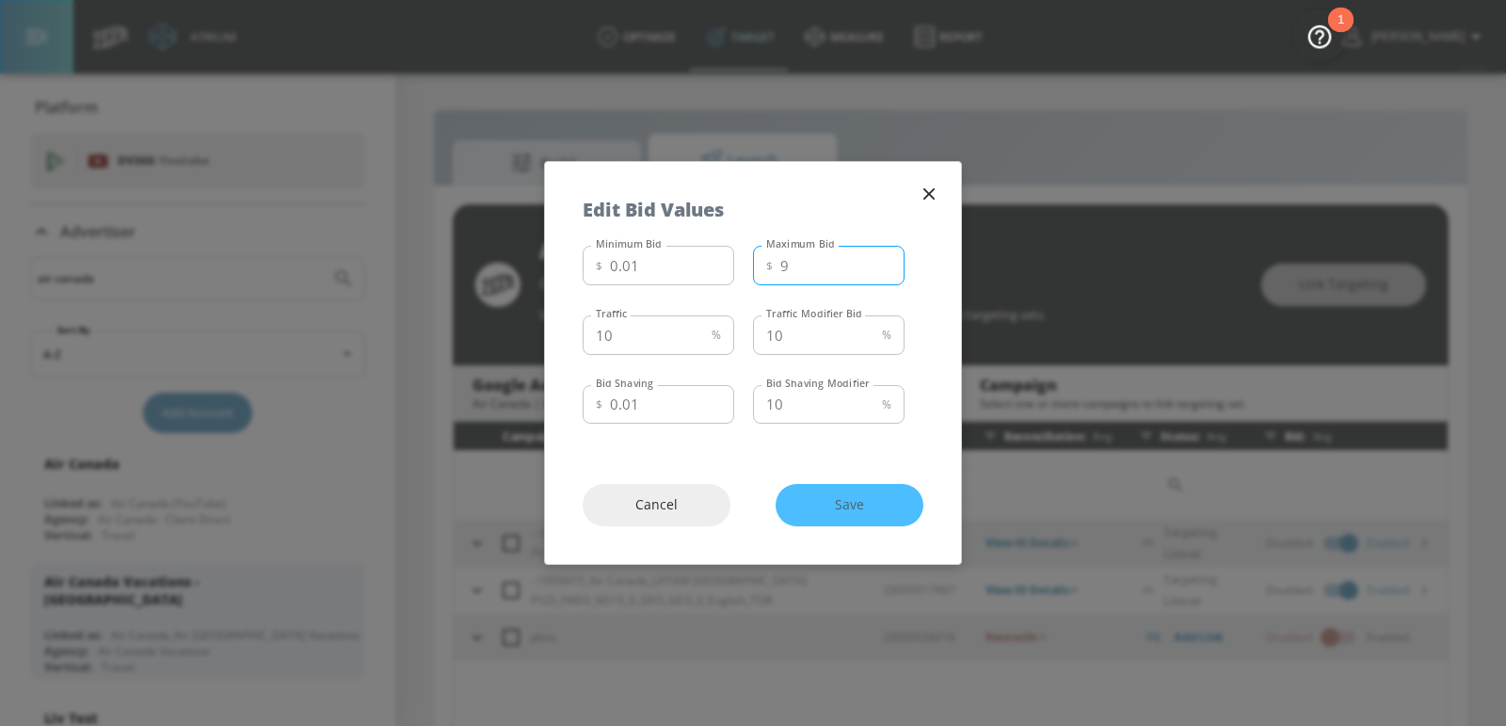
click at [881, 274] on input "9" at bounding box center [842, 266] width 124 height 40
click at [881, 274] on input "8" at bounding box center [842, 266] width 124 height 40
click at [881, 274] on input "7" at bounding box center [842, 266] width 124 height 40
click at [881, 274] on input "6" at bounding box center [842, 266] width 124 height 40
type input "5"
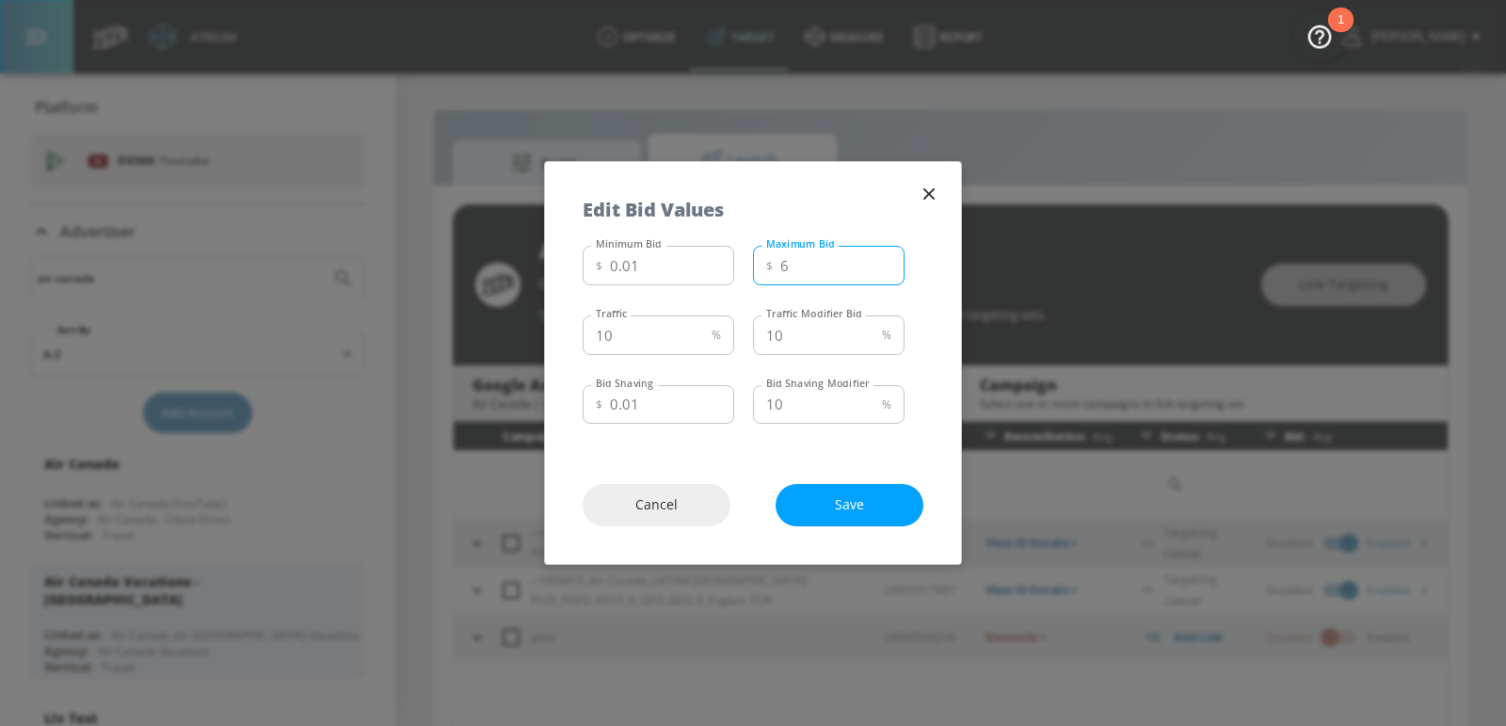
click at [881, 274] on input "5" at bounding box center [842, 266] width 124 height 40
click at [875, 506] on span "Save" at bounding box center [849, 505] width 72 height 24
click at [935, 189] on icon "button" at bounding box center [929, 194] width 21 height 21
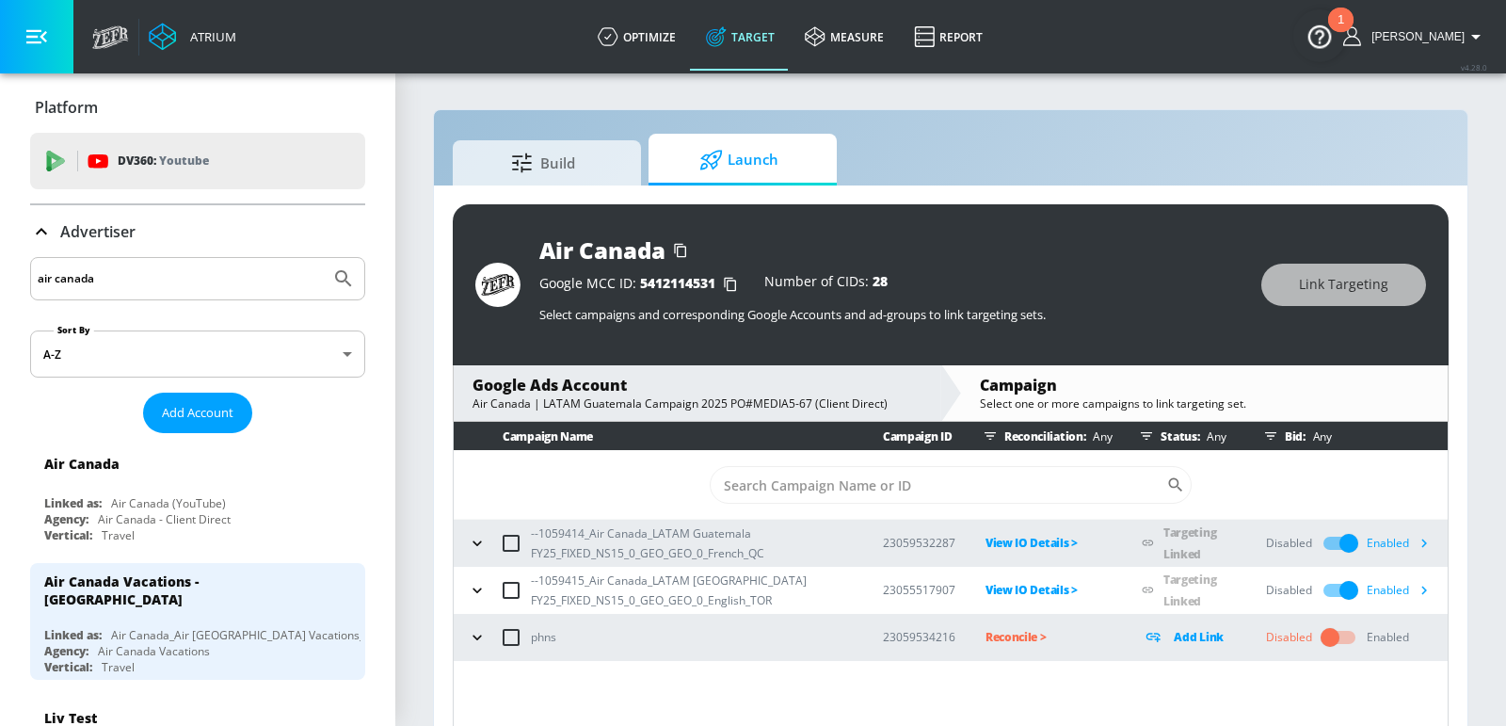
click at [1426, 593] on icon "button" at bounding box center [1424, 590] width 20 height 20
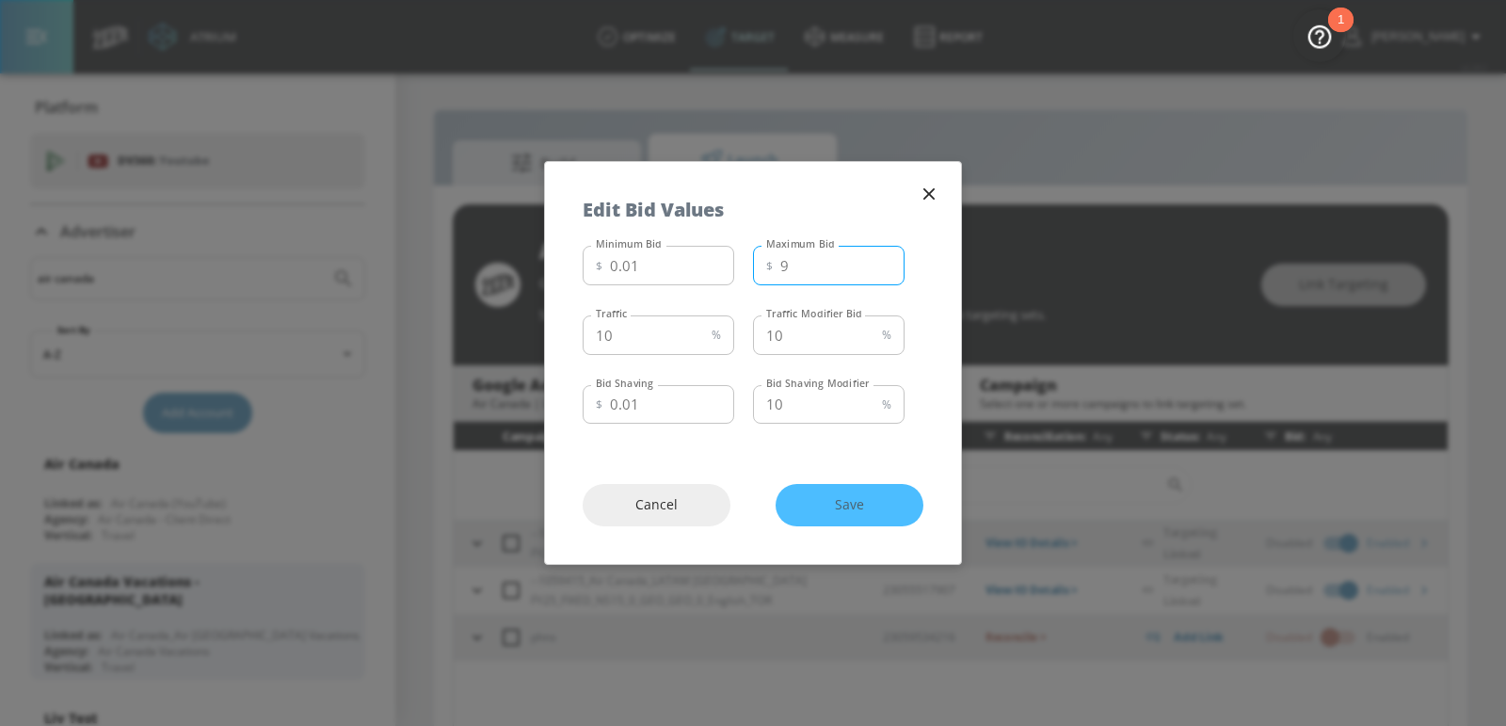
click at [883, 270] on input "9" at bounding box center [842, 266] width 124 height 40
click at [883, 270] on input "8" at bounding box center [842, 266] width 124 height 40
click at [883, 270] on input "7" at bounding box center [842, 266] width 124 height 40
click at [883, 270] on input "6" at bounding box center [842, 266] width 124 height 40
click at [883, 270] on input "5" at bounding box center [842, 266] width 124 height 40
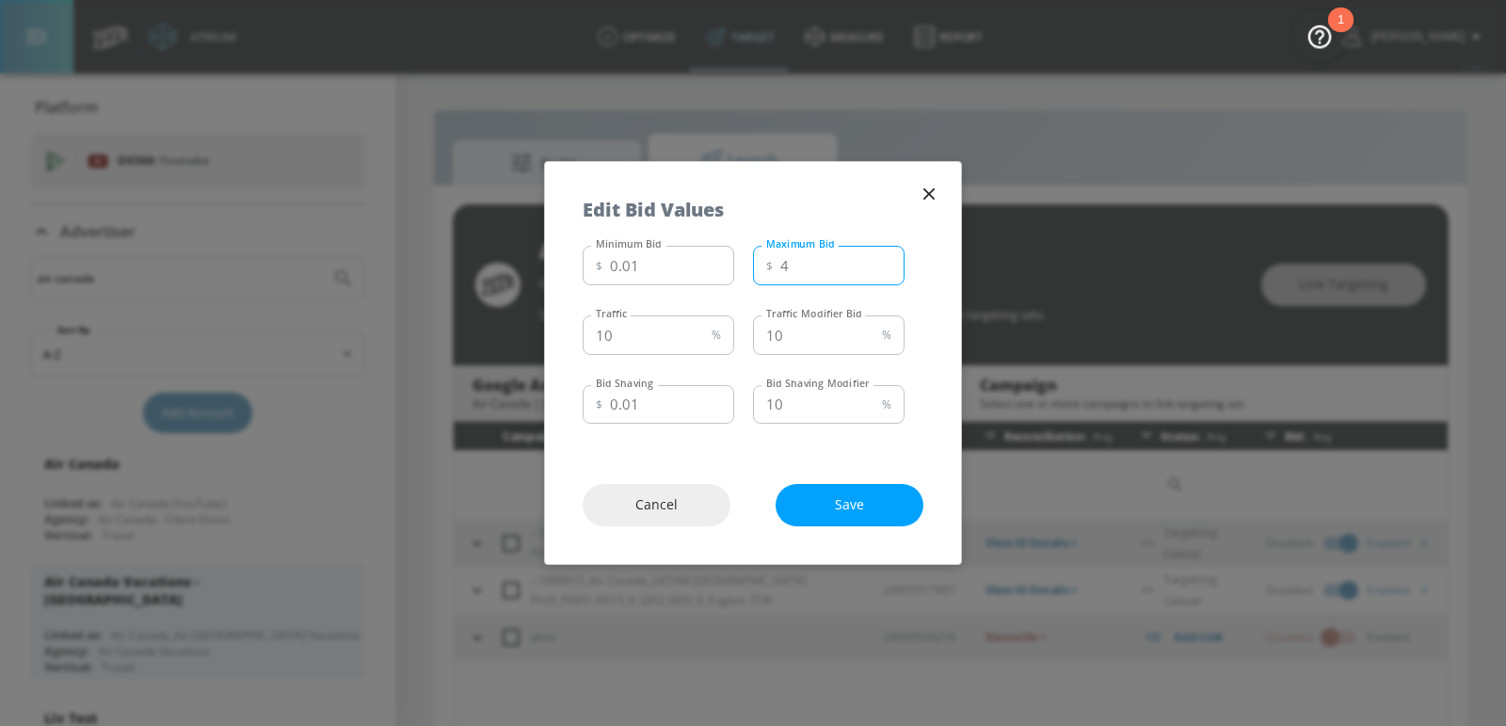
click at [883, 270] on input "4" at bounding box center [842, 266] width 124 height 40
click at [868, 508] on span "Save" at bounding box center [849, 505] width 72 height 24
type input "5"
click at [886, 264] on input "5" at bounding box center [842, 266] width 124 height 40
click at [836, 504] on span "Save" at bounding box center [849, 505] width 72 height 24
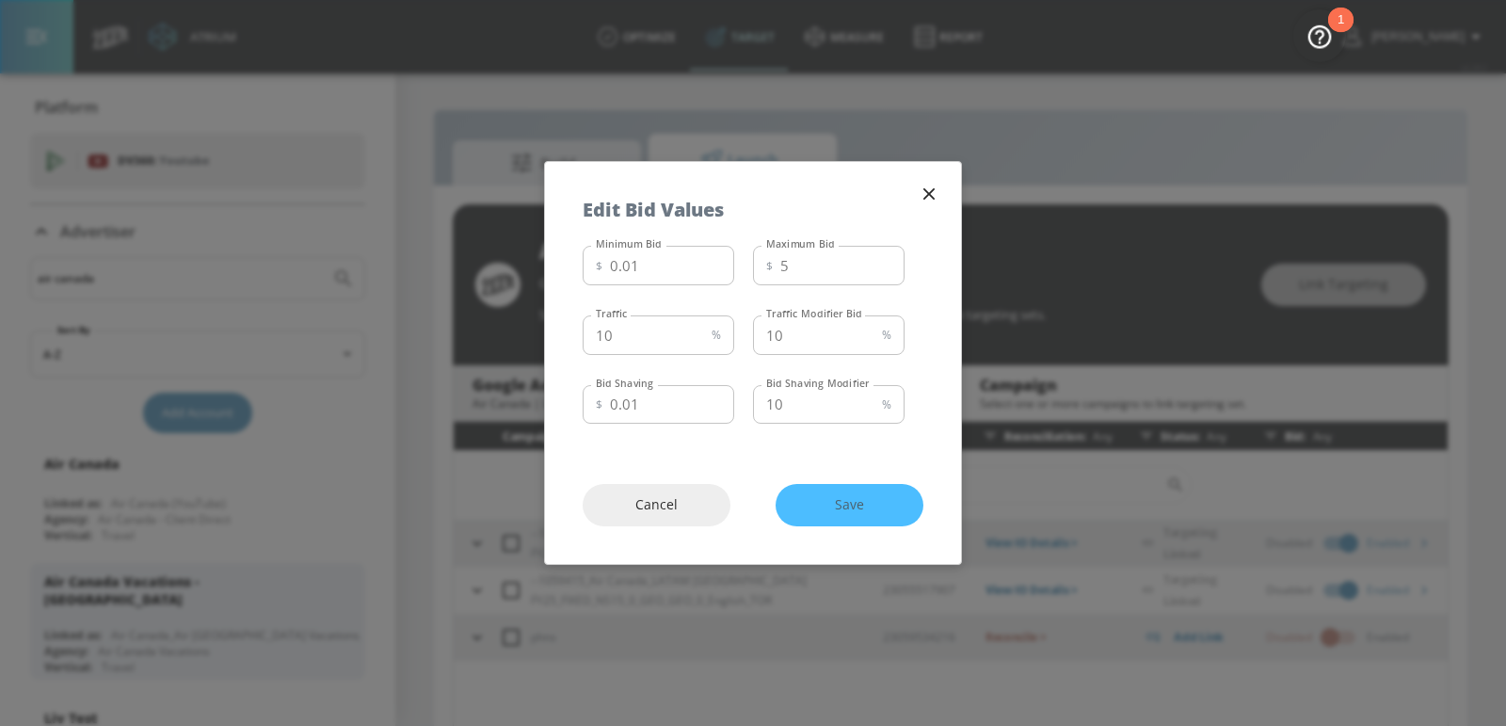
click at [935, 200] on icon "button" at bounding box center [929, 194] width 21 height 21
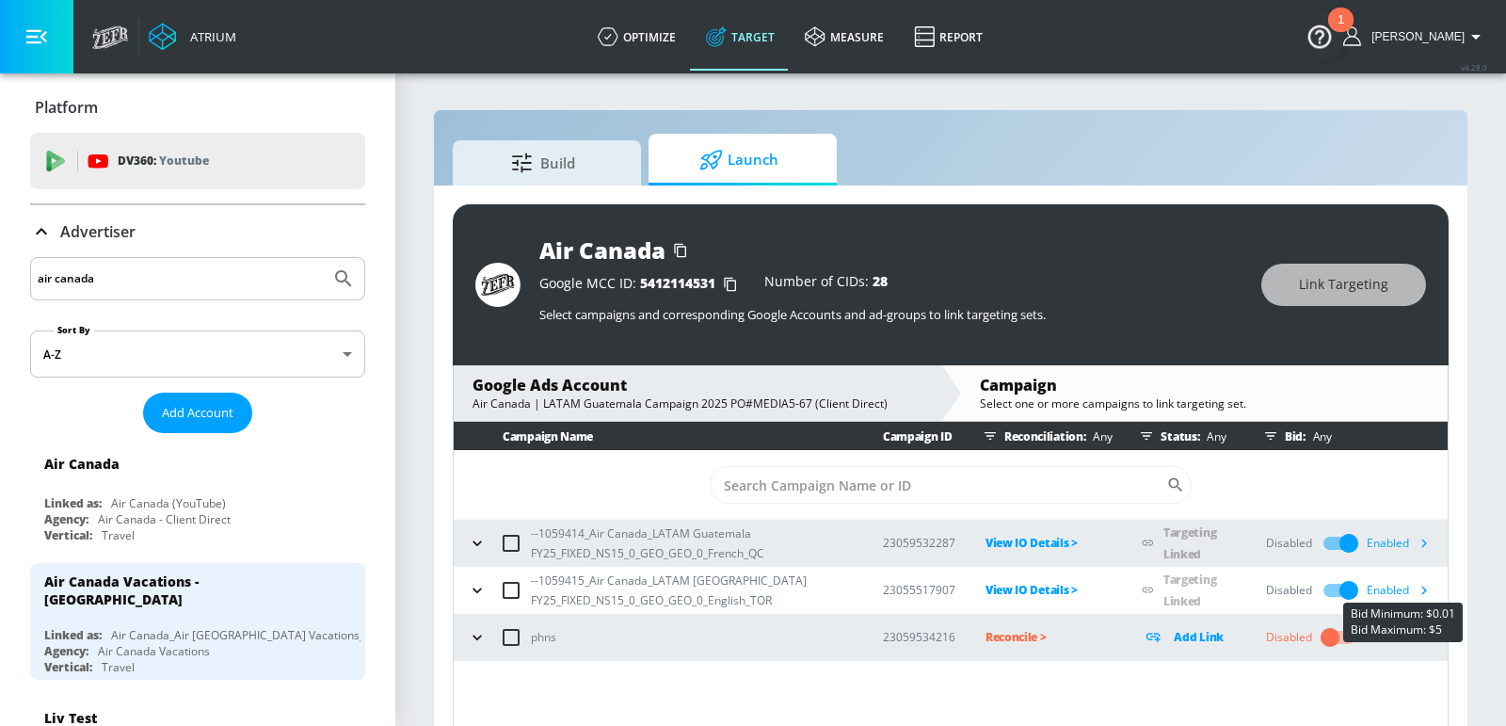
click at [1426, 591] on icon "button" at bounding box center [1424, 590] width 20 height 20
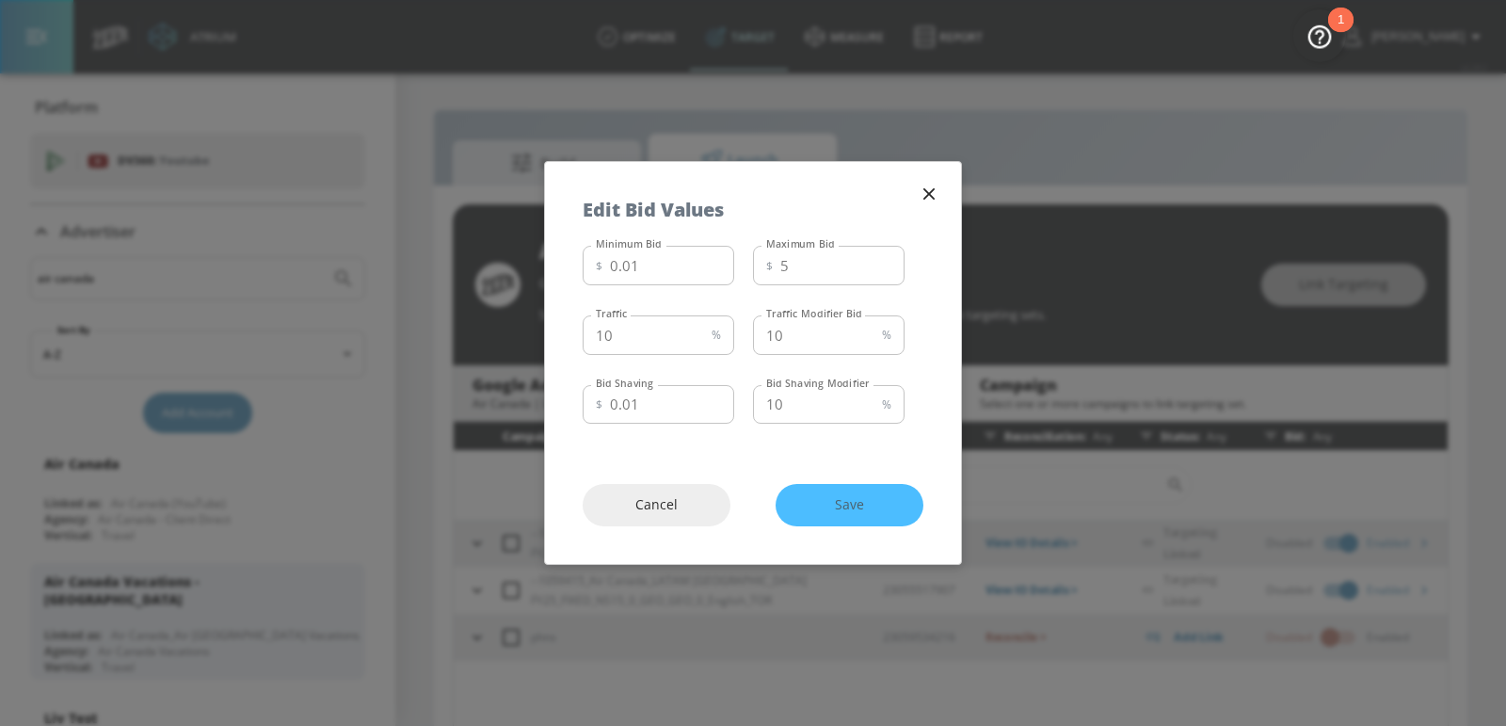
click at [942, 190] on div "Edit Bid Values" at bounding box center [753, 200] width 416 height 76
click at [936, 190] on icon "button" at bounding box center [929, 194] width 21 height 21
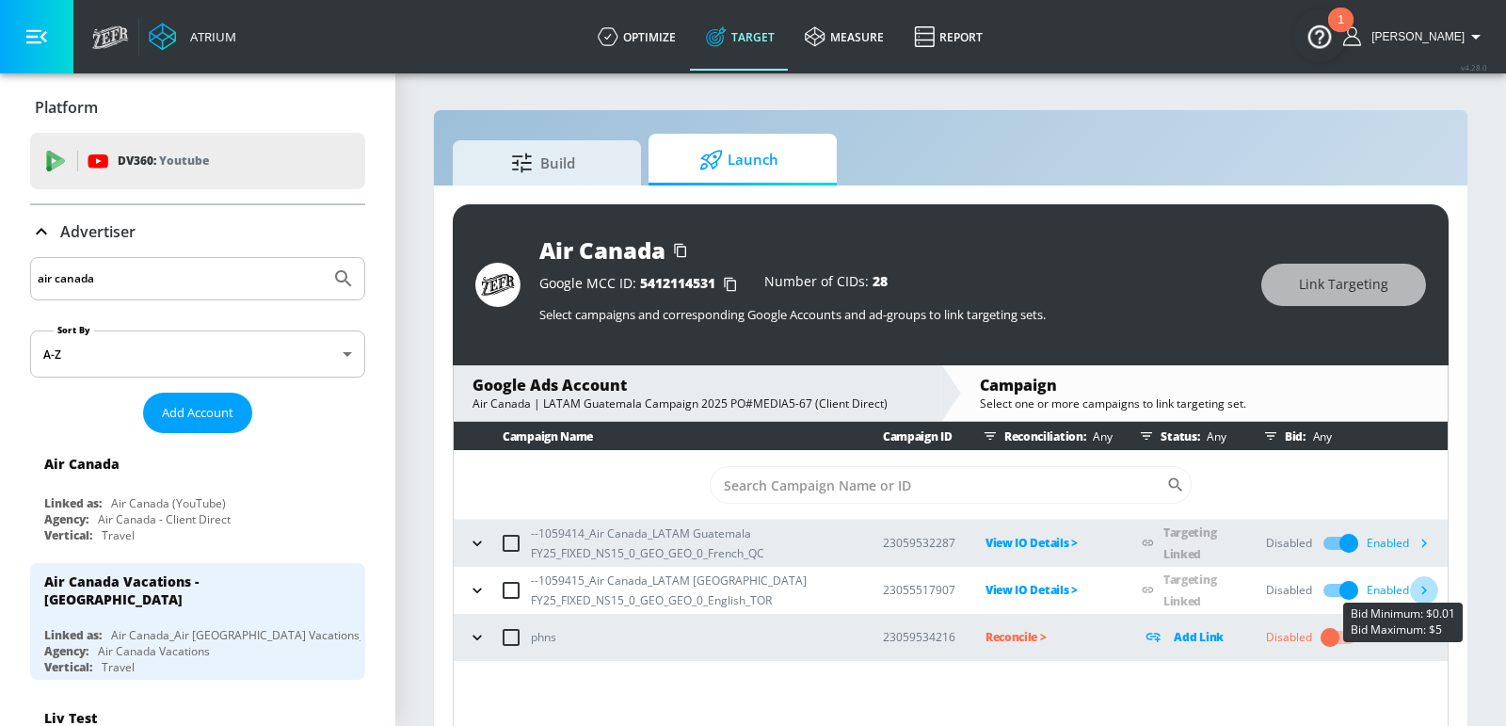
click at [1430, 590] on icon "button" at bounding box center [1424, 590] width 20 height 20
click at [1419, 544] on icon "button" at bounding box center [1424, 543] width 20 height 20
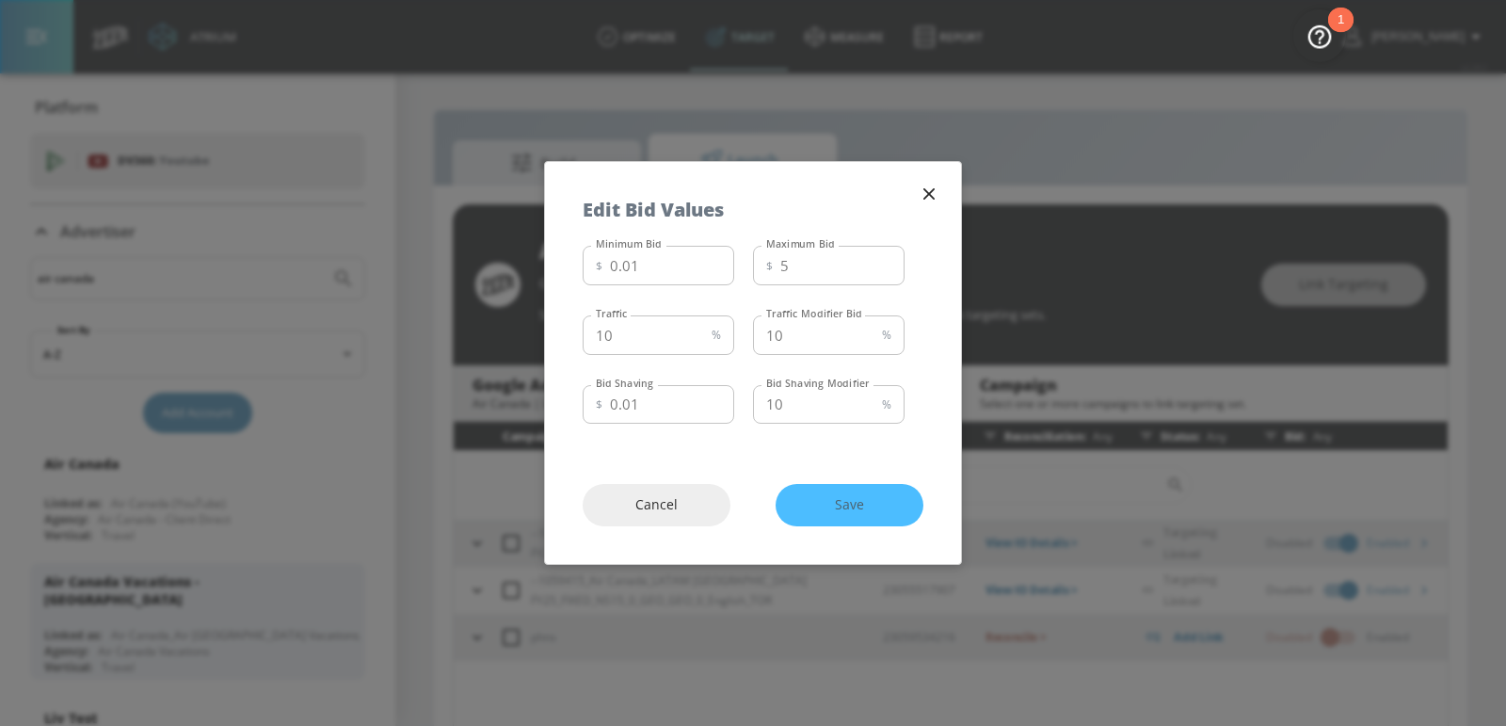
click at [864, 500] on div "Cancel Save" at bounding box center [753, 505] width 416 height 118
click at [876, 498] on div "Cancel Save" at bounding box center [753, 505] width 416 height 118
click at [931, 186] on icon "button" at bounding box center [929, 194] width 21 height 21
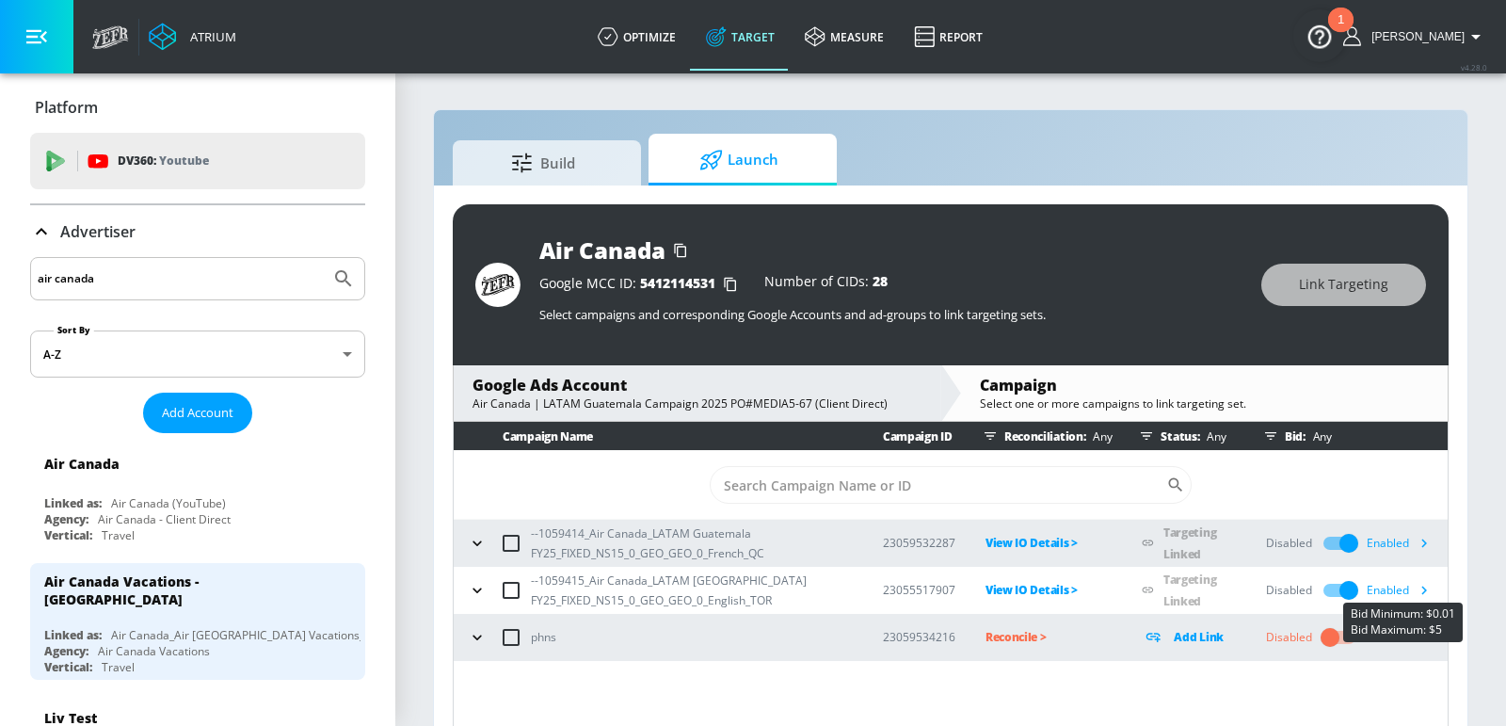
click at [1426, 584] on icon "button" at bounding box center [1424, 590] width 20 height 20
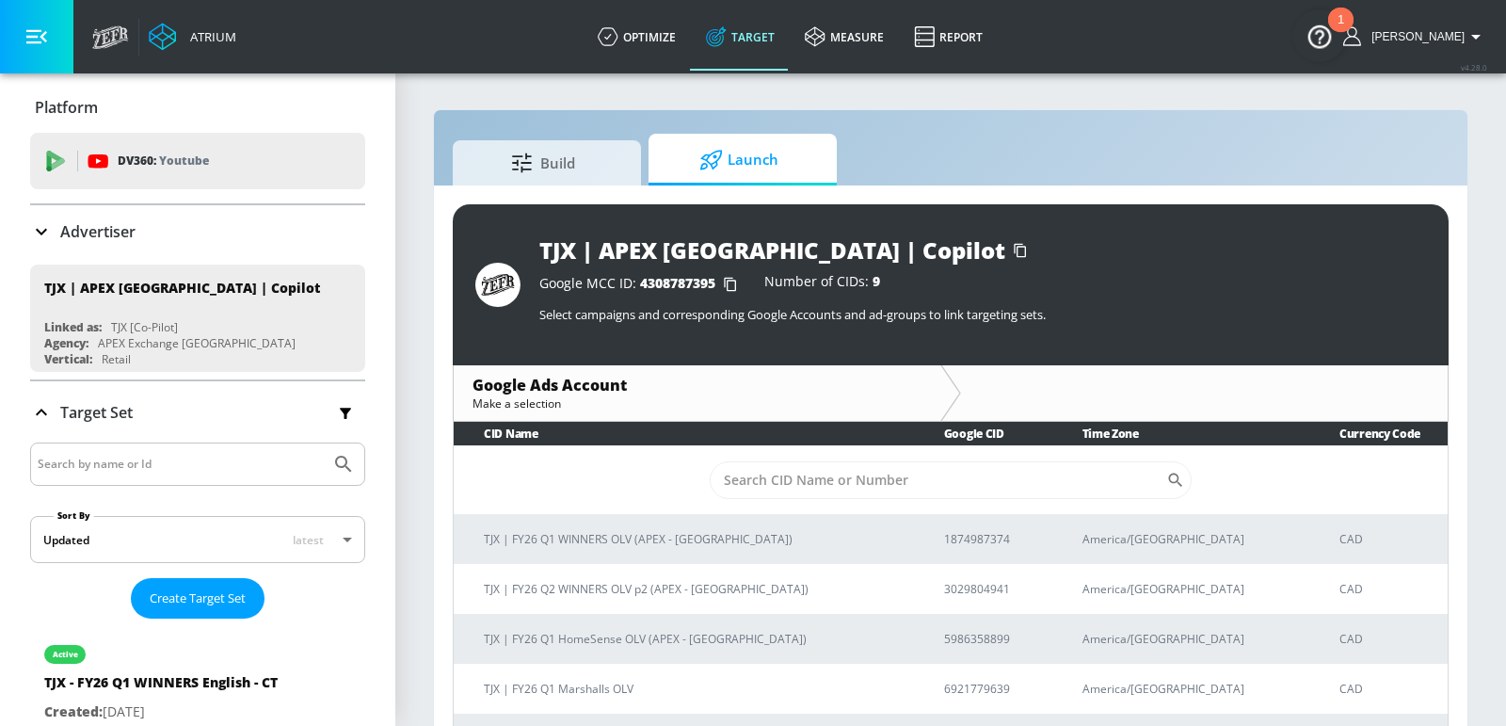
click at [165, 241] on div "Advertiser" at bounding box center [197, 231] width 335 height 23
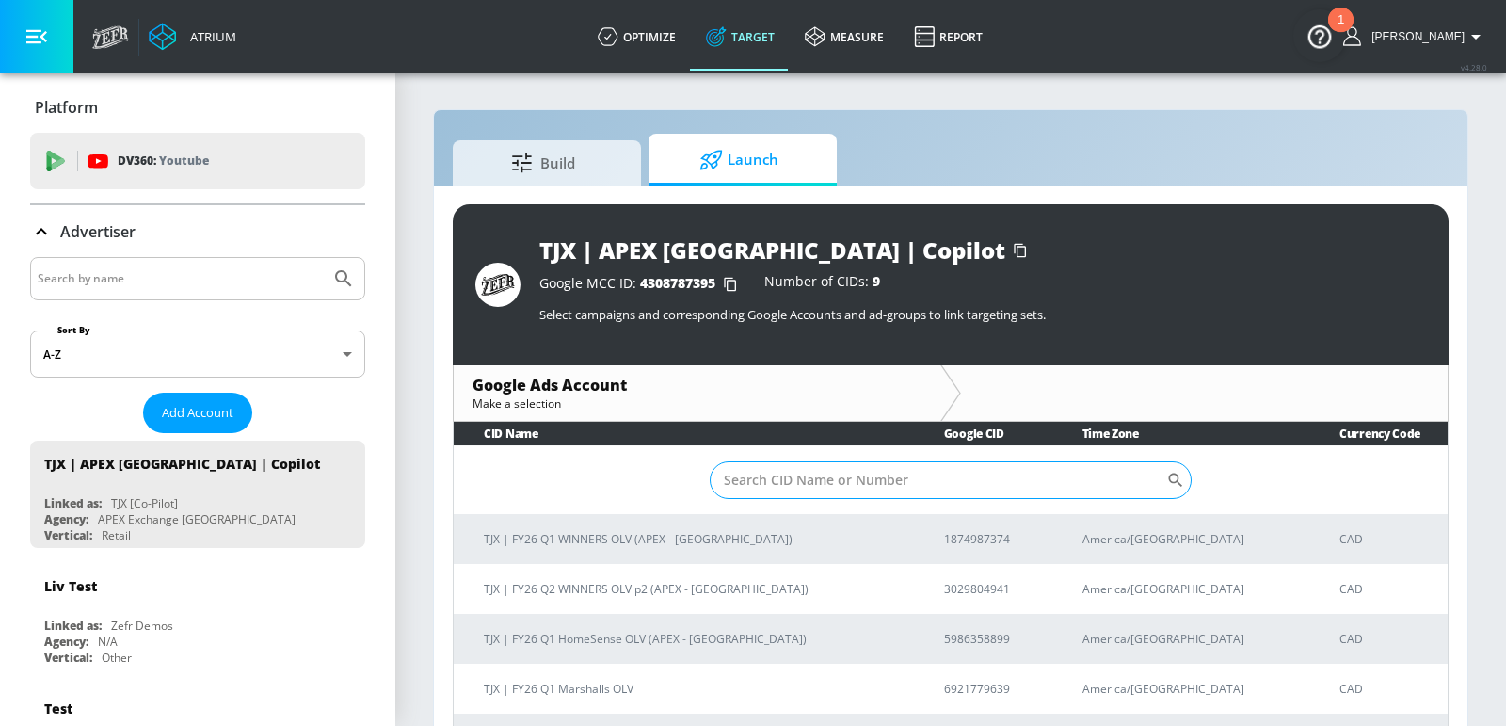
click at [762, 478] on input "Sort By" at bounding box center [938, 480] width 456 height 38
paste input "6576443647"
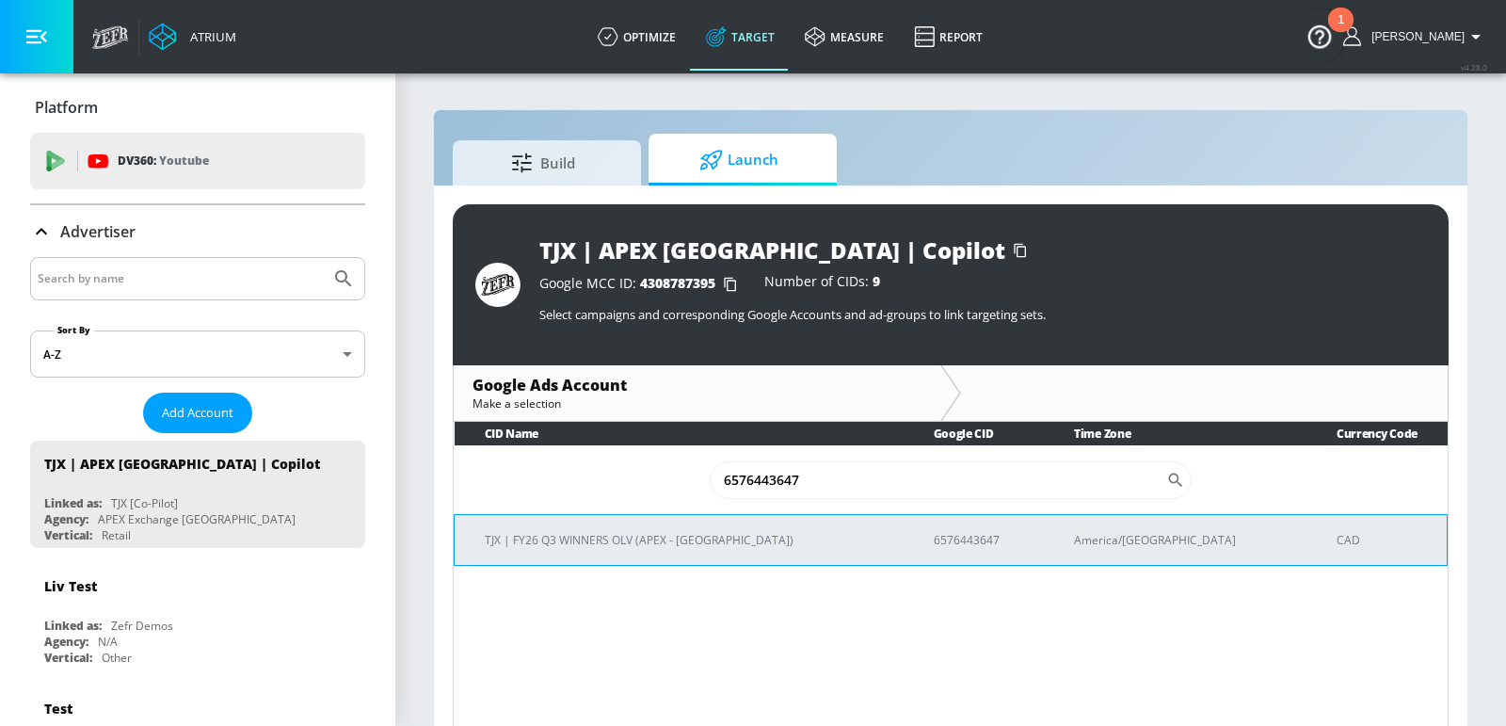
type input "6576443647"
click at [711, 535] on p "TJX | FY26 Q3 WINNERS OLV (APEX - [GEOGRAPHIC_DATA])" at bounding box center [687, 540] width 404 height 20
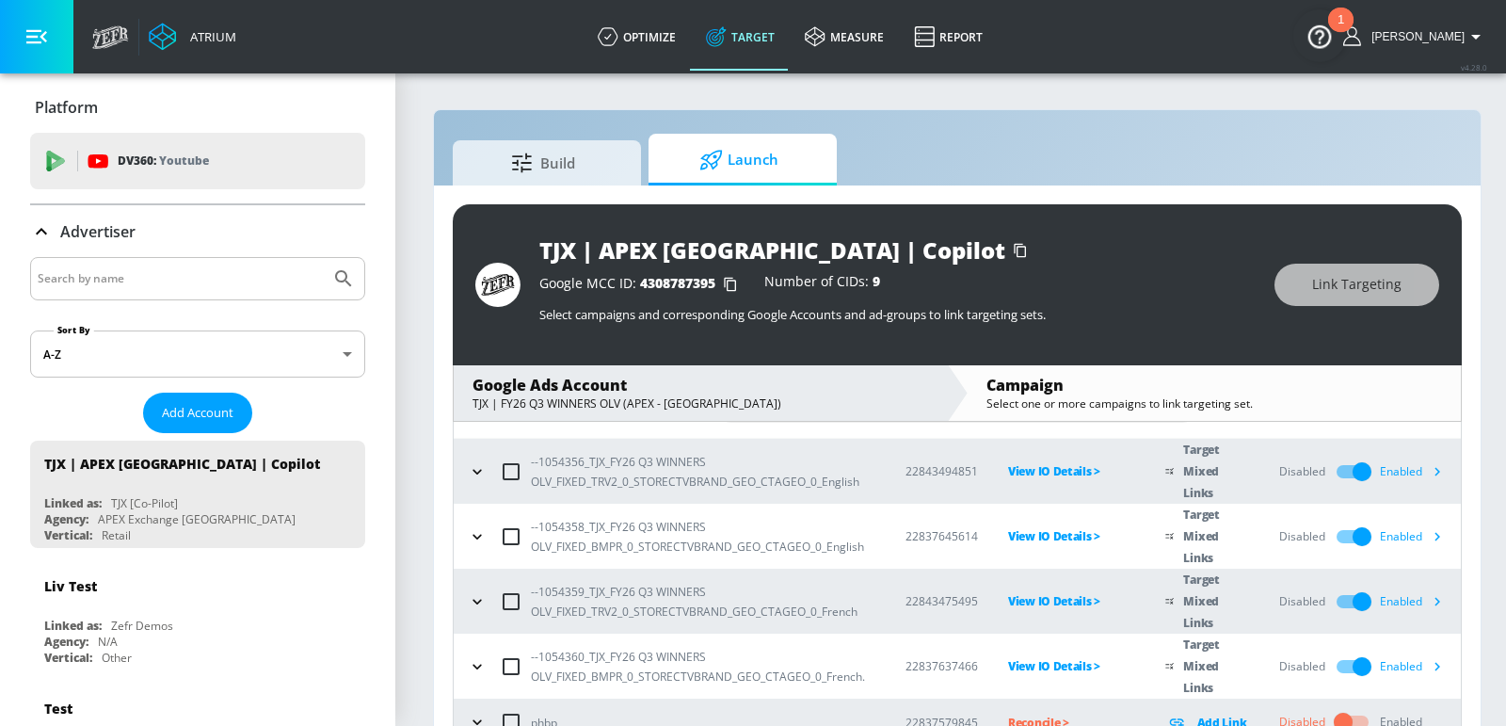
scroll to position [89, 0]
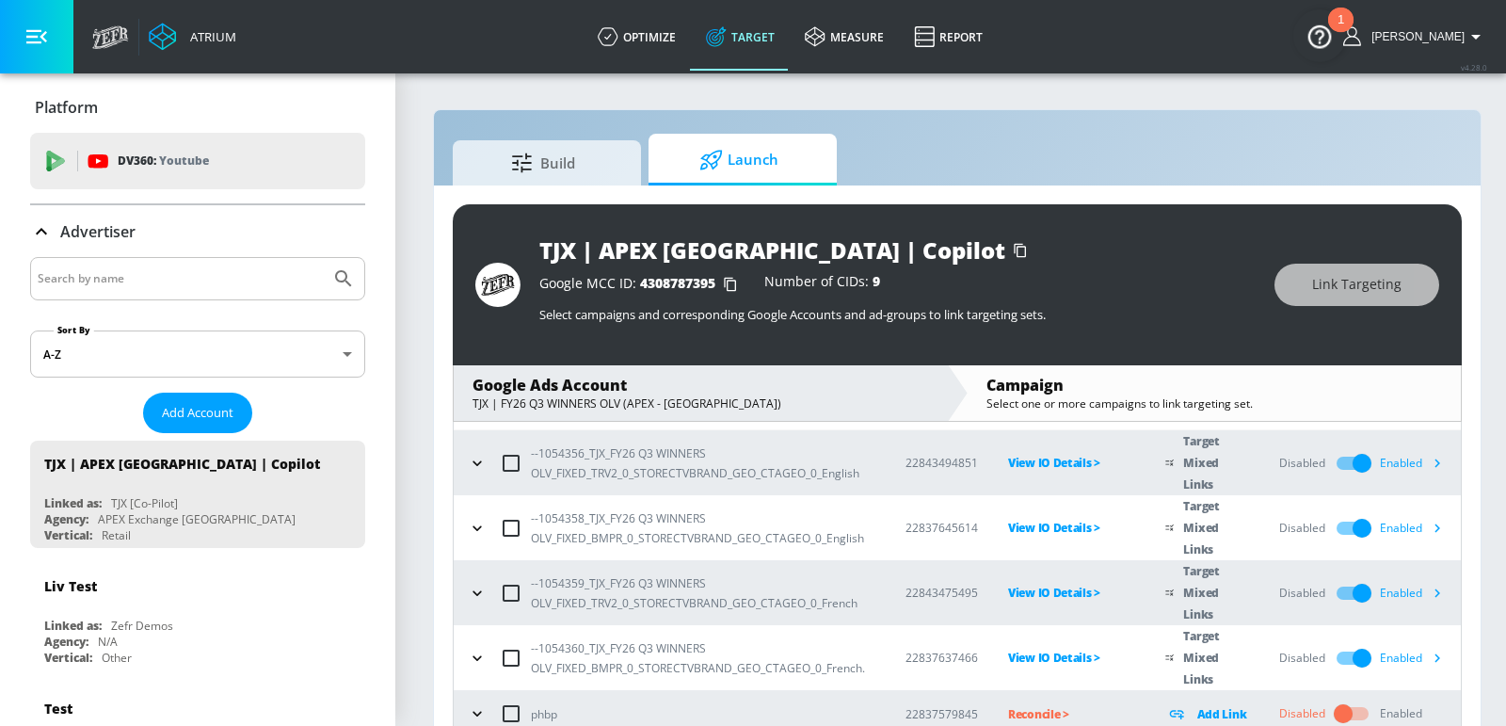
click at [1438, 526] on icon "button" at bounding box center [1437, 528] width 20 height 20
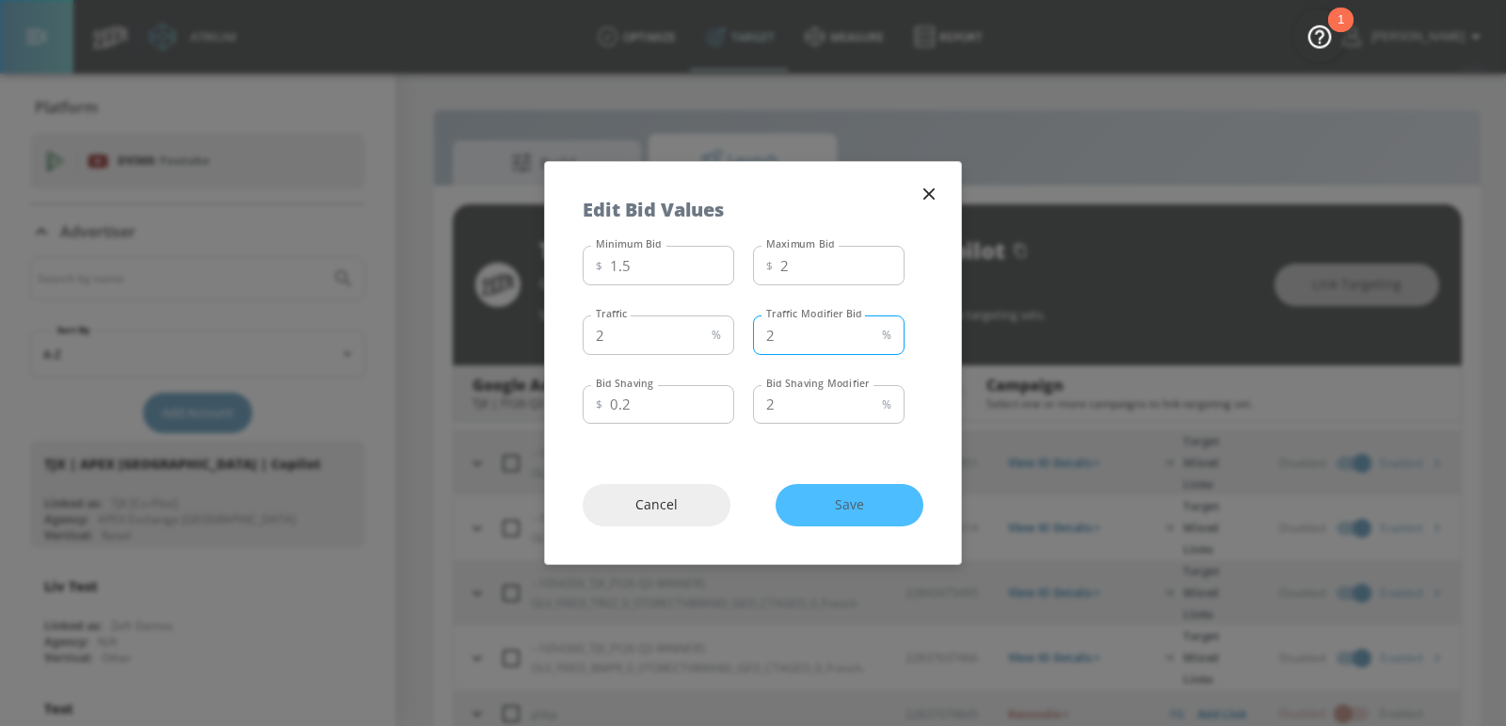
click at [833, 338] on input "2" at bounding box center [813, 335] width 121 height 40
type input "1"
type input "8"
type input "5"
click at [830, 504] on span "Save" at bounding box center [849, 505] width 72 height 24
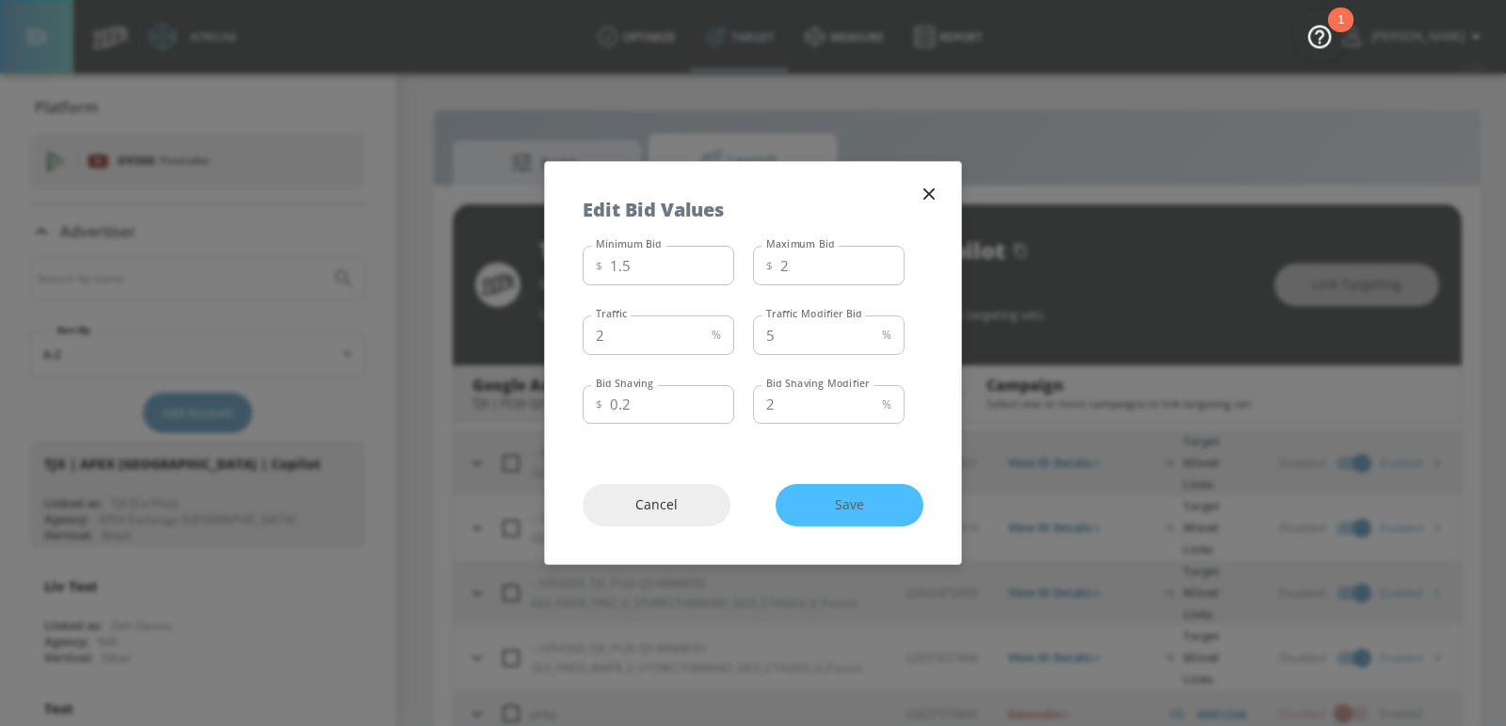
click at [927, 195] on icon "button" at bounding box center [928, 193] width 11 height 11
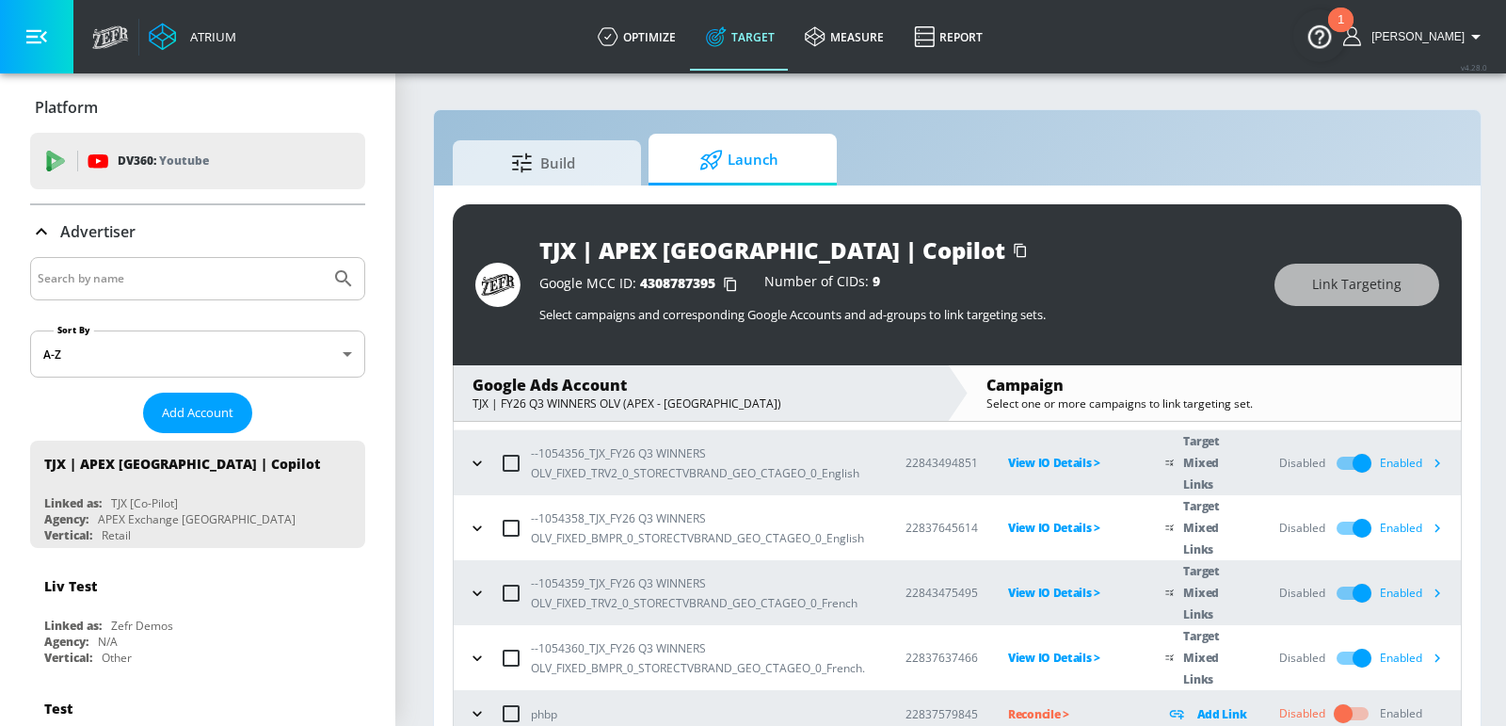
click at [1437, 457] on icon "button" at bounding box center [1437, 463] width 20 height 20
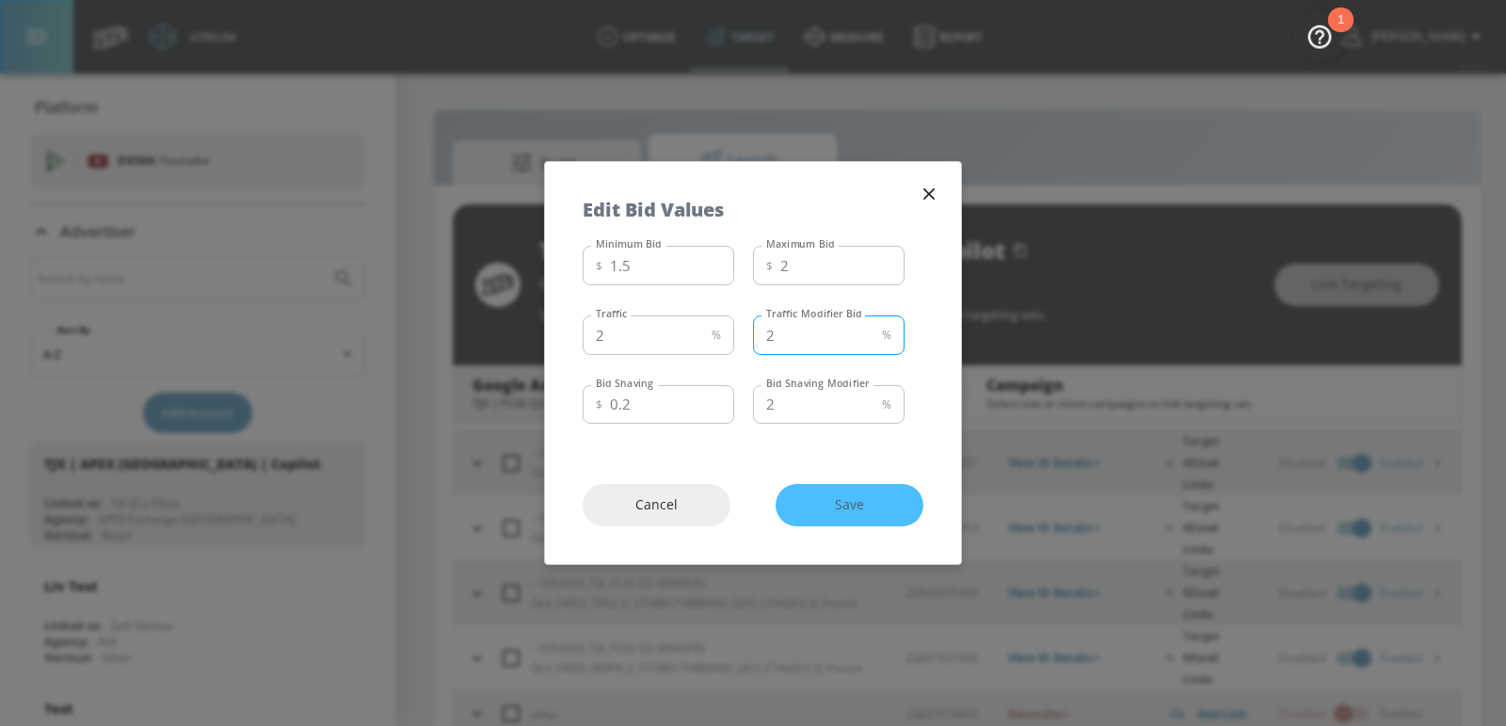
click at [825, 329] on input "2" at bounding box center [813, 335] width 121 height 40
type input "3"
type input "5"
click at [822, 527] on div "Cancel Save" at bounding box center [753, 505] width 416 height 118
click at [823, 520] on button "Save" at bounding box center [850, 505] width 148 height 42
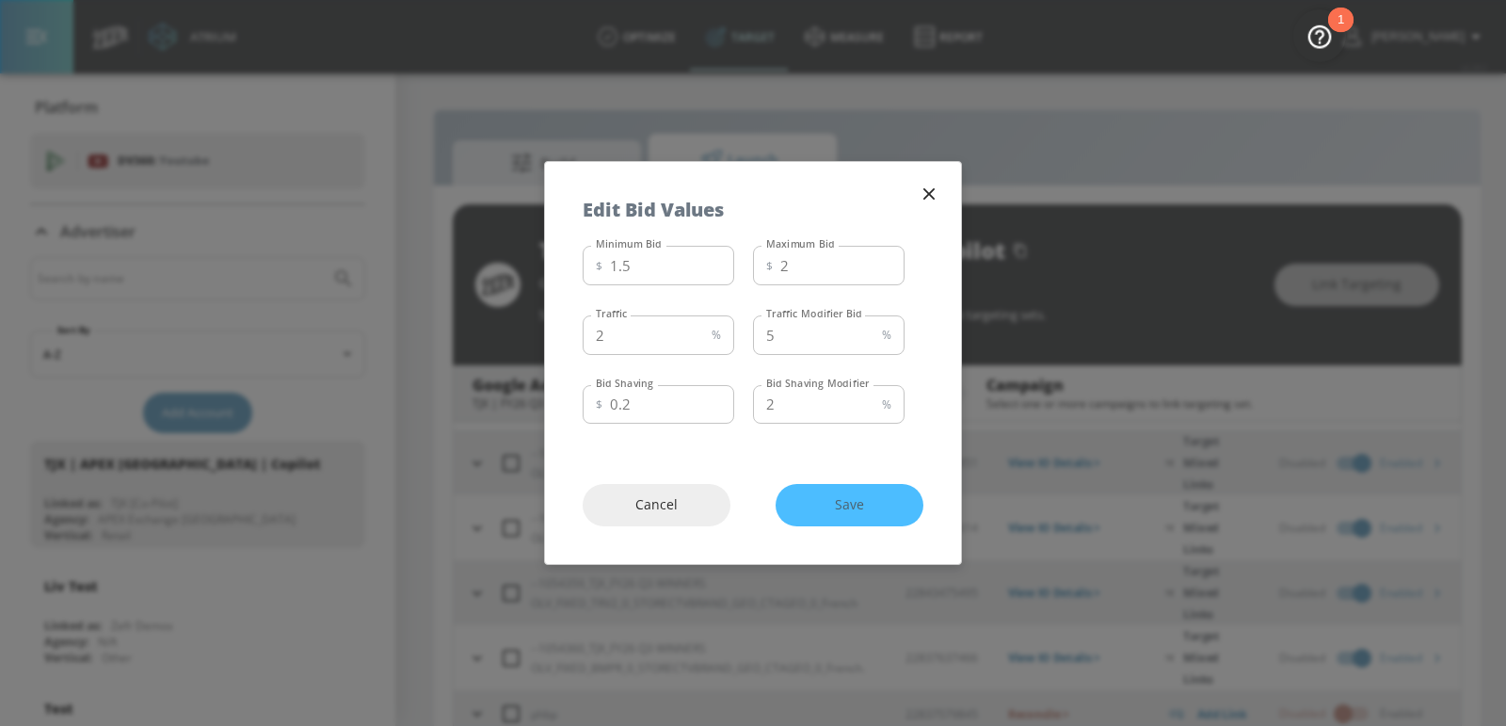
click at [928, 202] on icon "button" at bounding box center [929, 194] width 21 height 21
